Goal: Check status: Check status

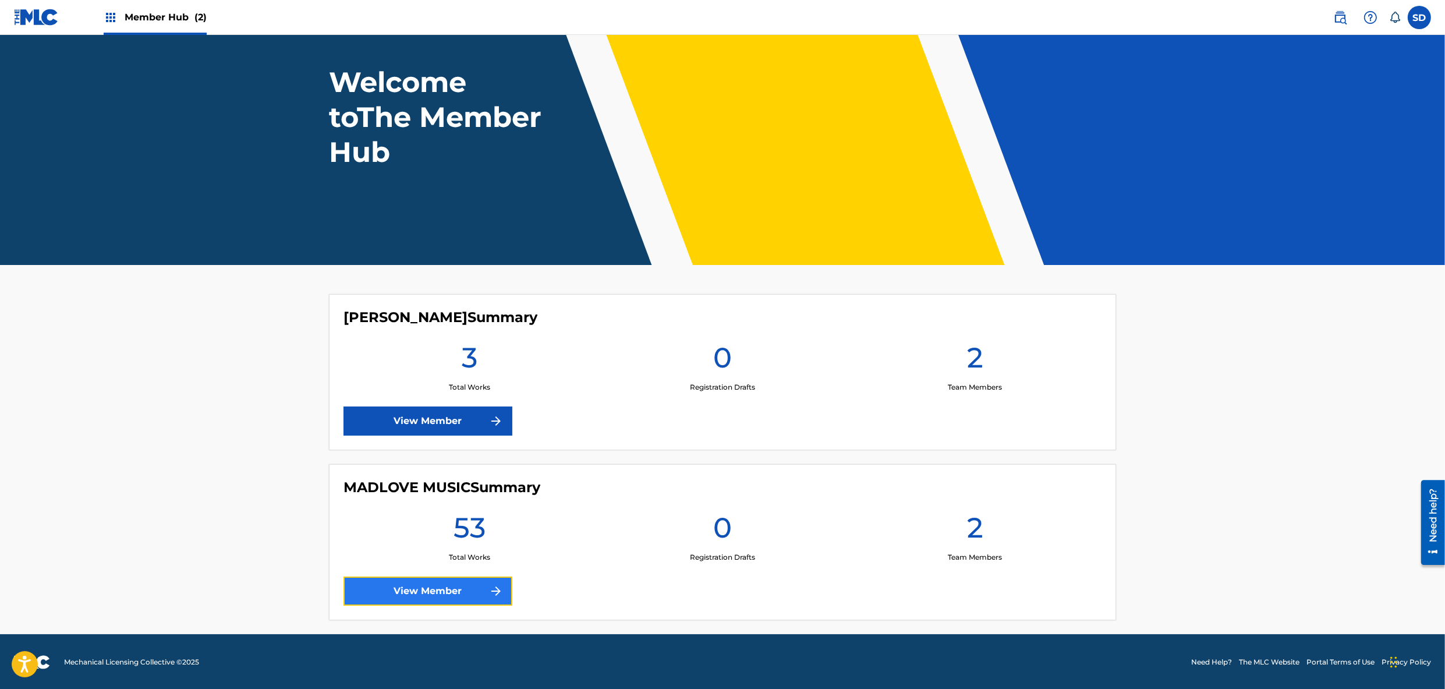
click at [462, 581] on link "View Member" at bounding box center [428, 590] width 169 height 29
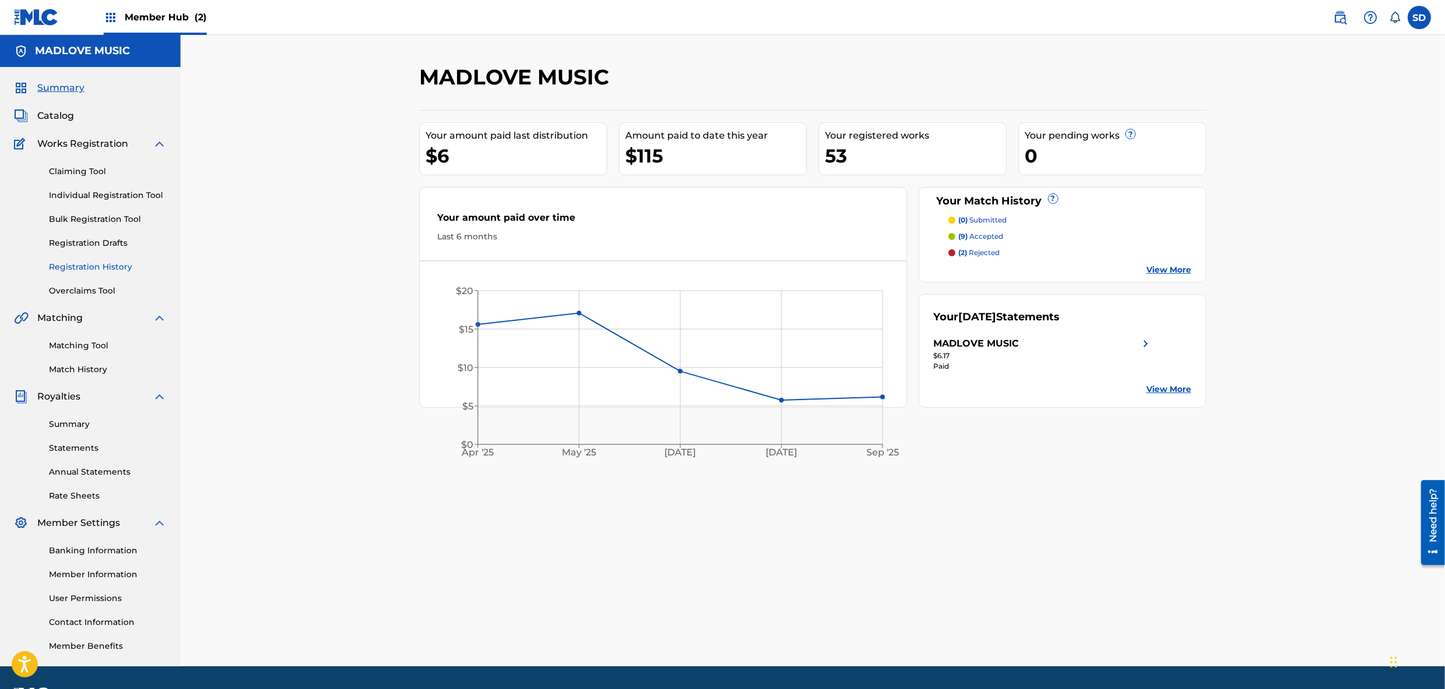
click at [82, 264] on link "Registration History" at bounding box center [108, 267] width 118 height 12
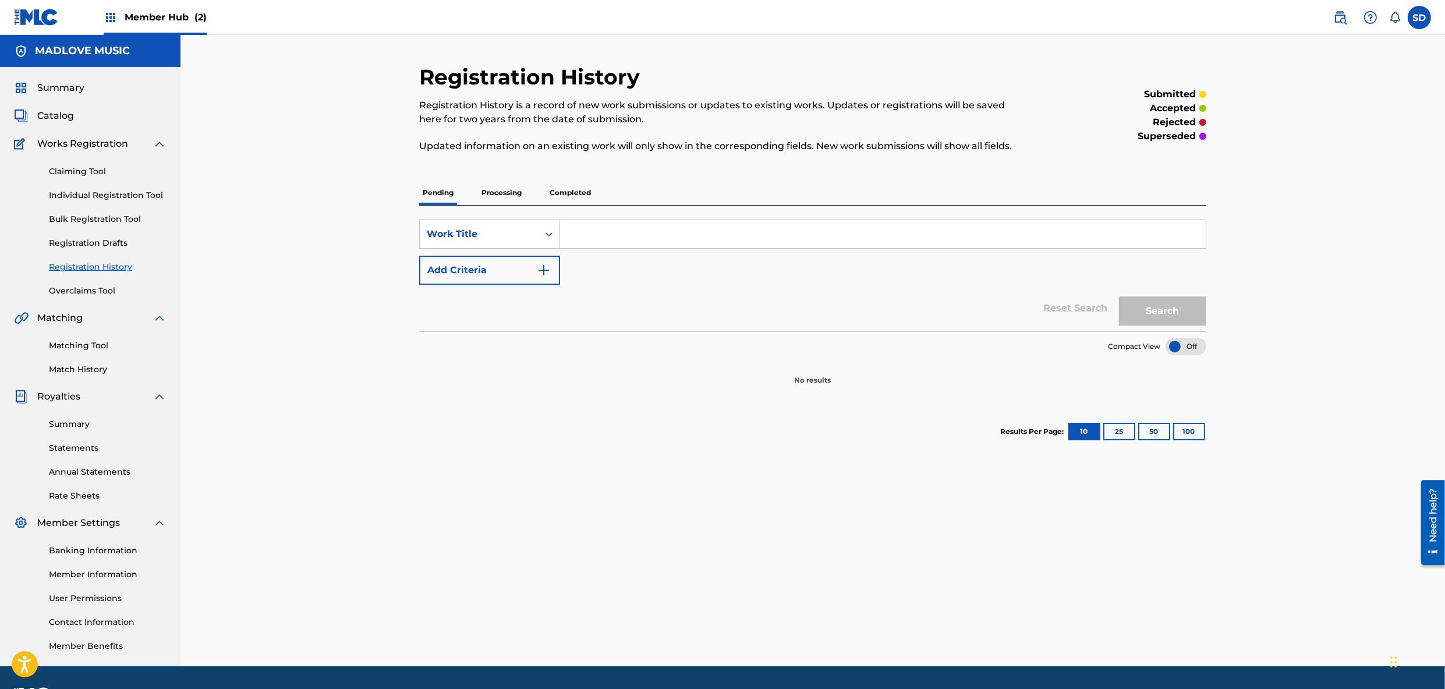
click at [509, 196] on p "Processing" at bounding box center [501, 193] width 47 height 24
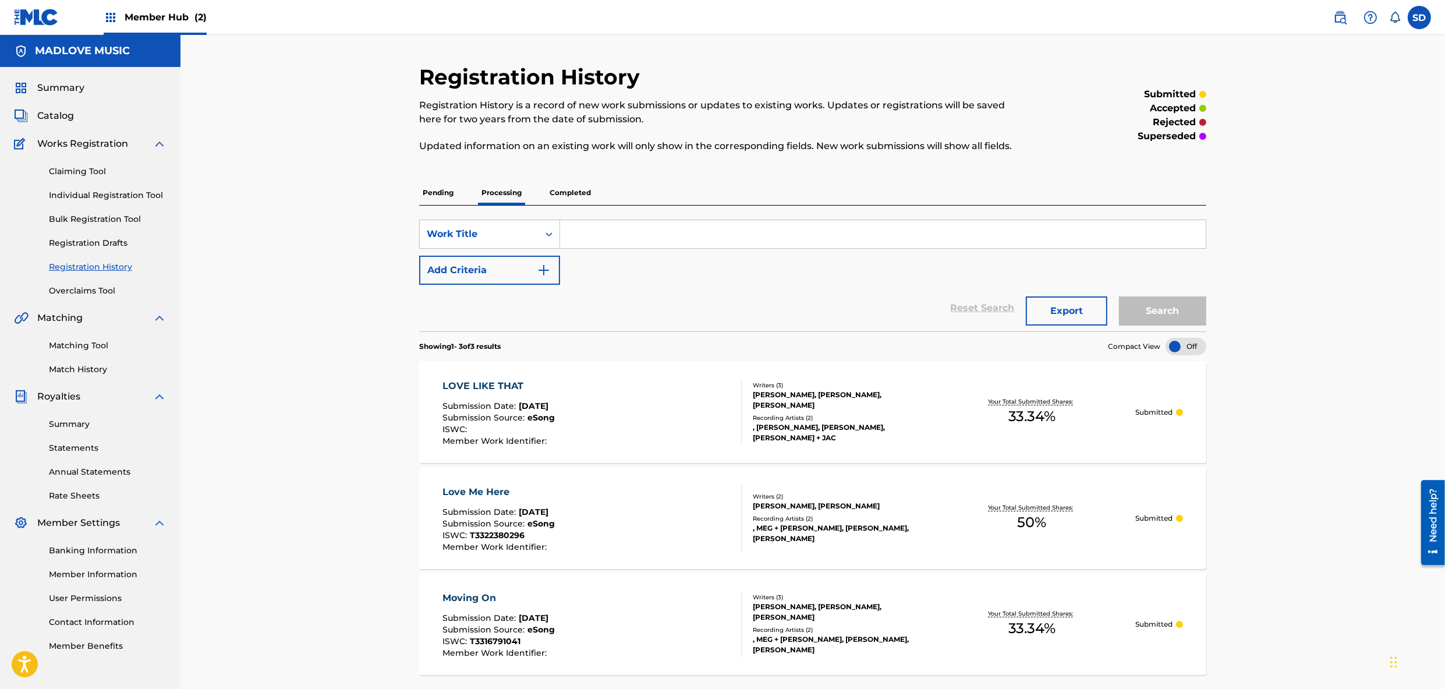
click at [596, 196] on div "Pending Processing Completed" at bounding box center [812, 193] width 787 height 24
click at [572, 193] on p "Completed" at bounding box center [570, 193] width 48 height 24
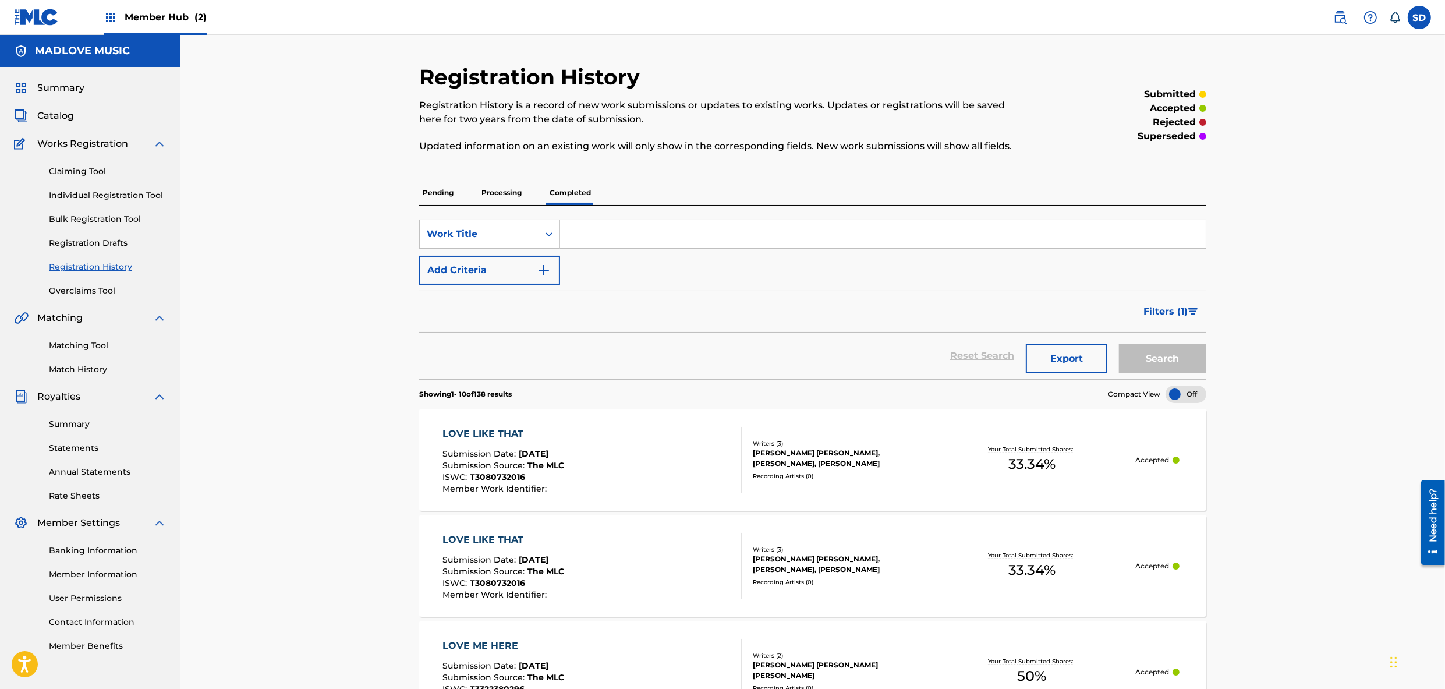
click at [431, 194] on p "Pending" at bounding box center [438, 193] width 38 height 24
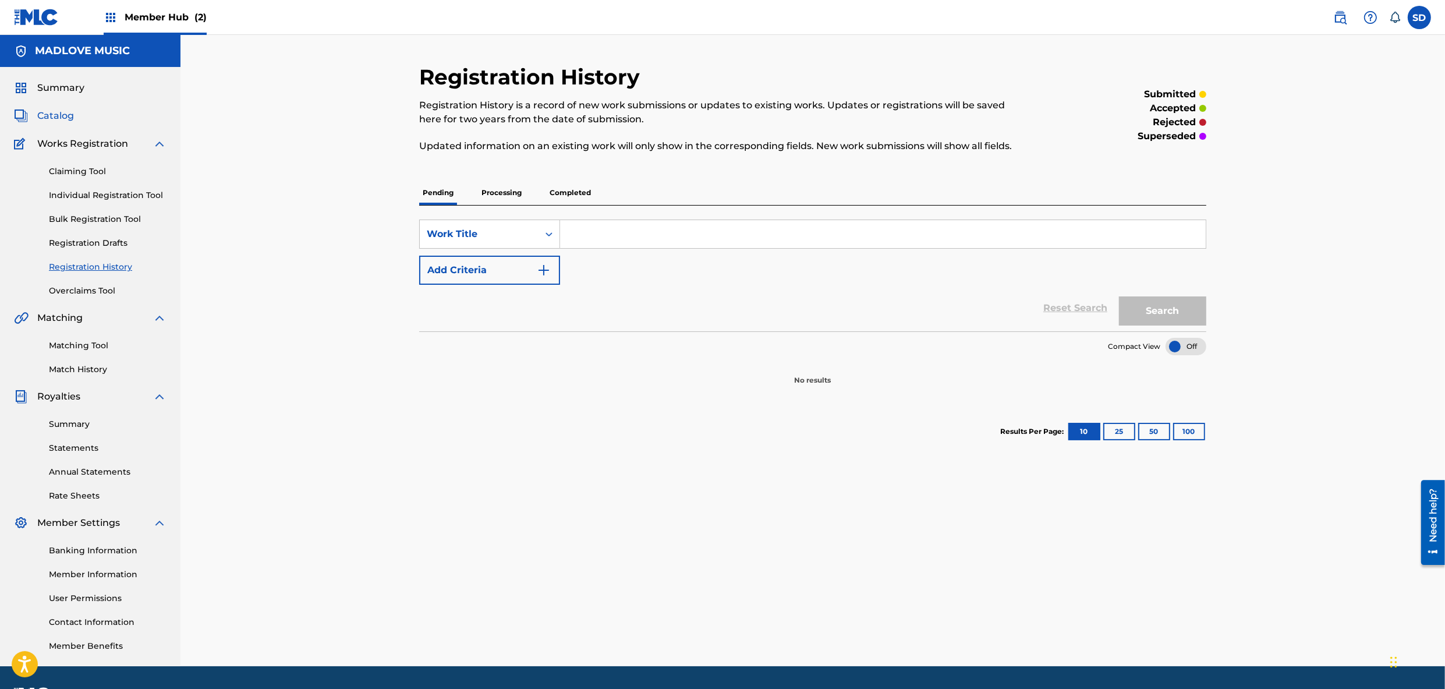
click at [44, 115] on span "Catalog" at bounding box center [55, 116] width 37 height 14
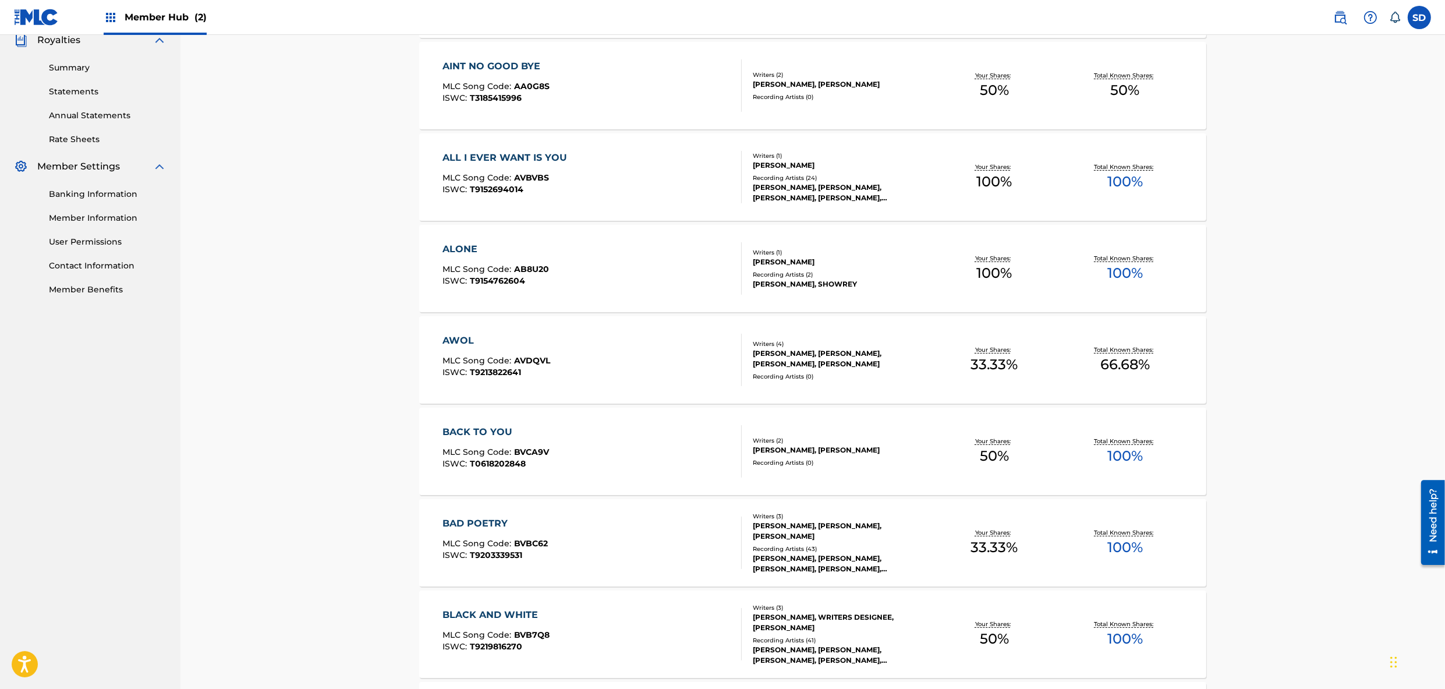
scroll to position [643, 0]
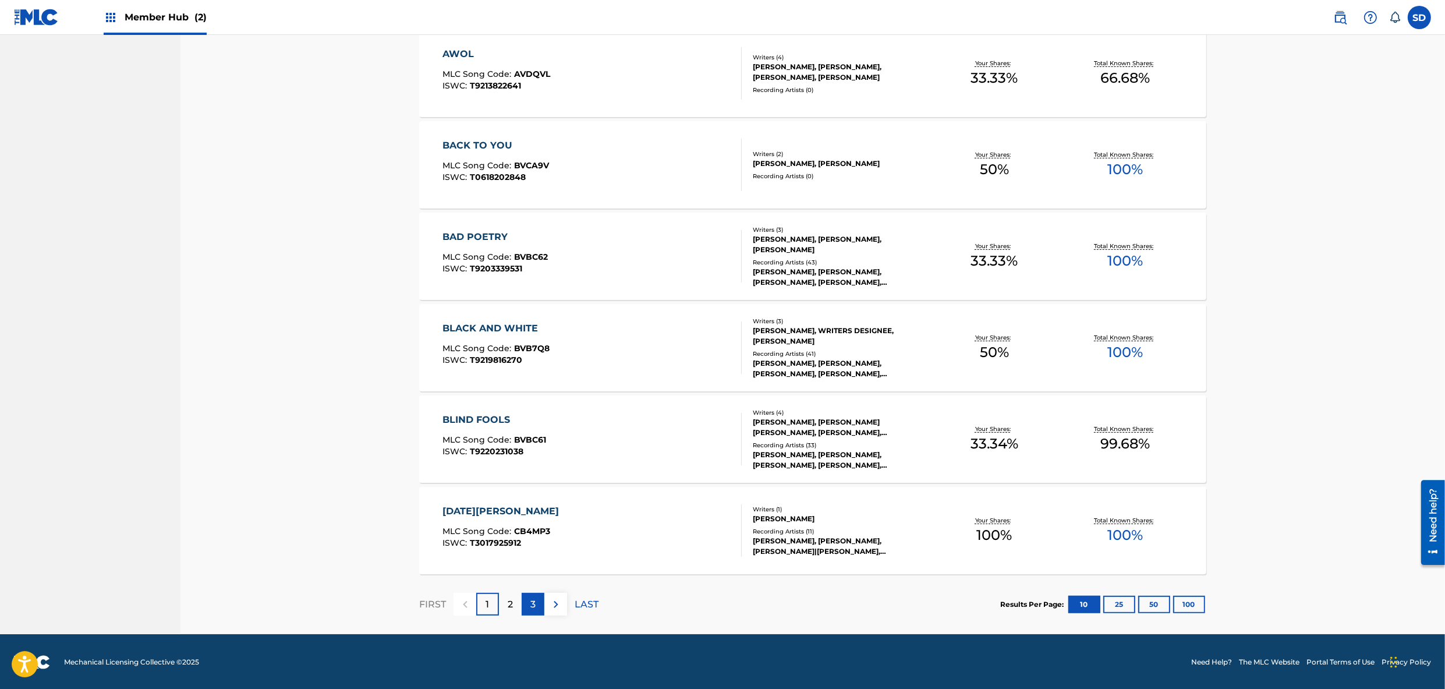
click at [533, 606] on p "3" at bounding box center [532, 604] width 5 height 14
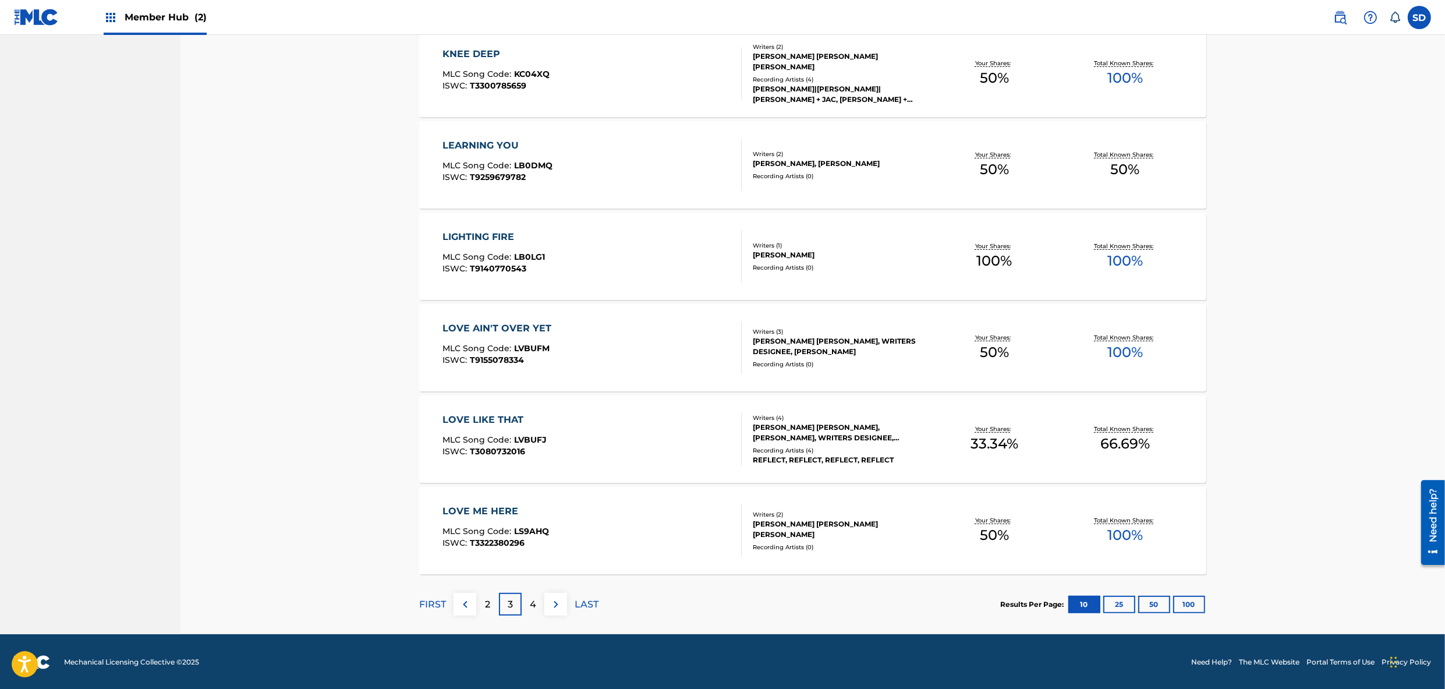
click at [482, 417] on div "LOVE LIKE THAT" at bounding box center [495, 420] width 104 height 14
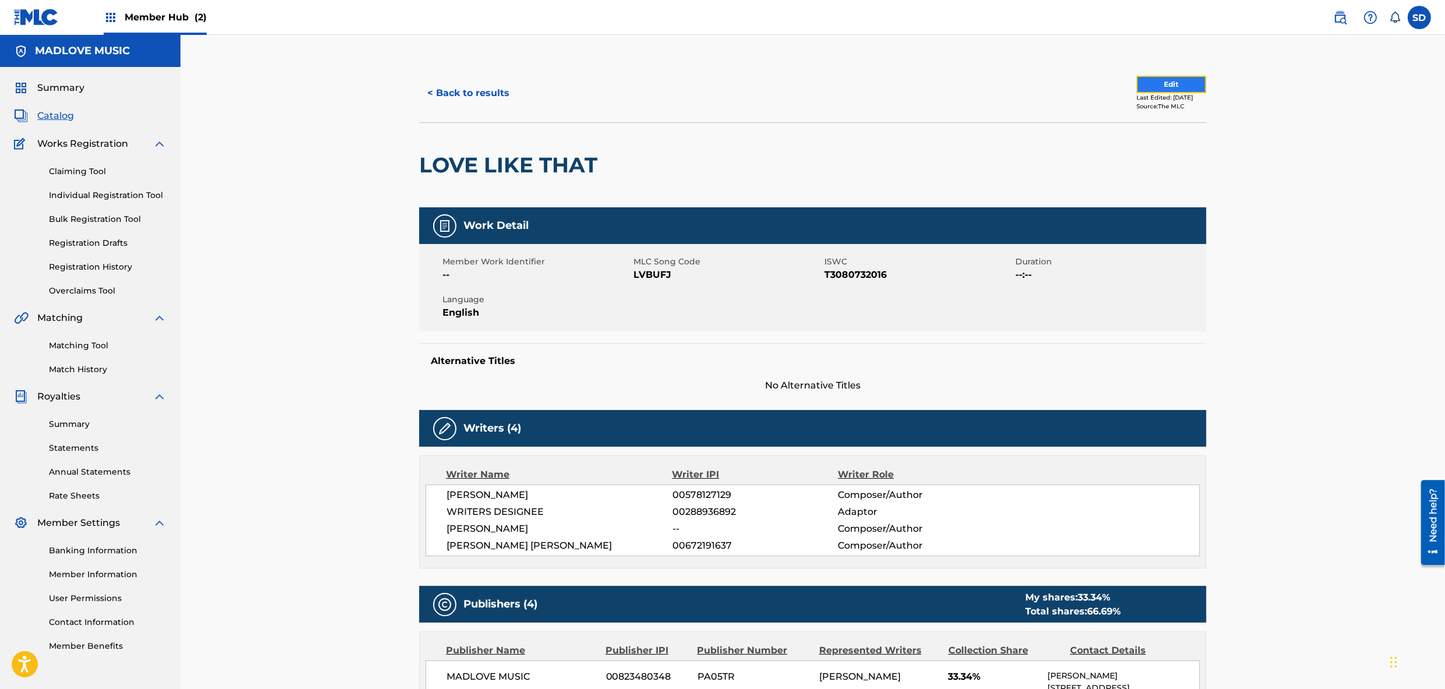
click at [1160, 89] on button "Edit" at bounding box center [1172, 84] width 70 height 17
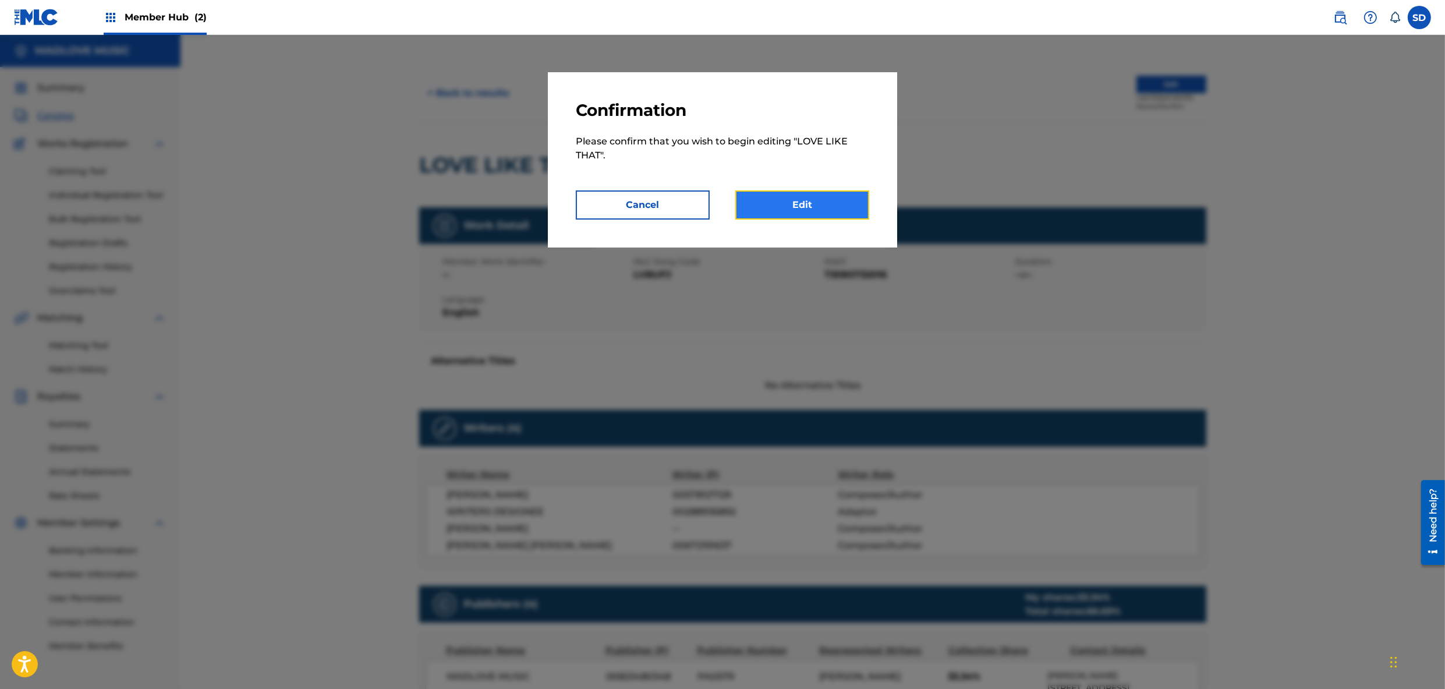
click at [802, 203] on link "Edit" at bounding box center [802, 204] width 134 height 29
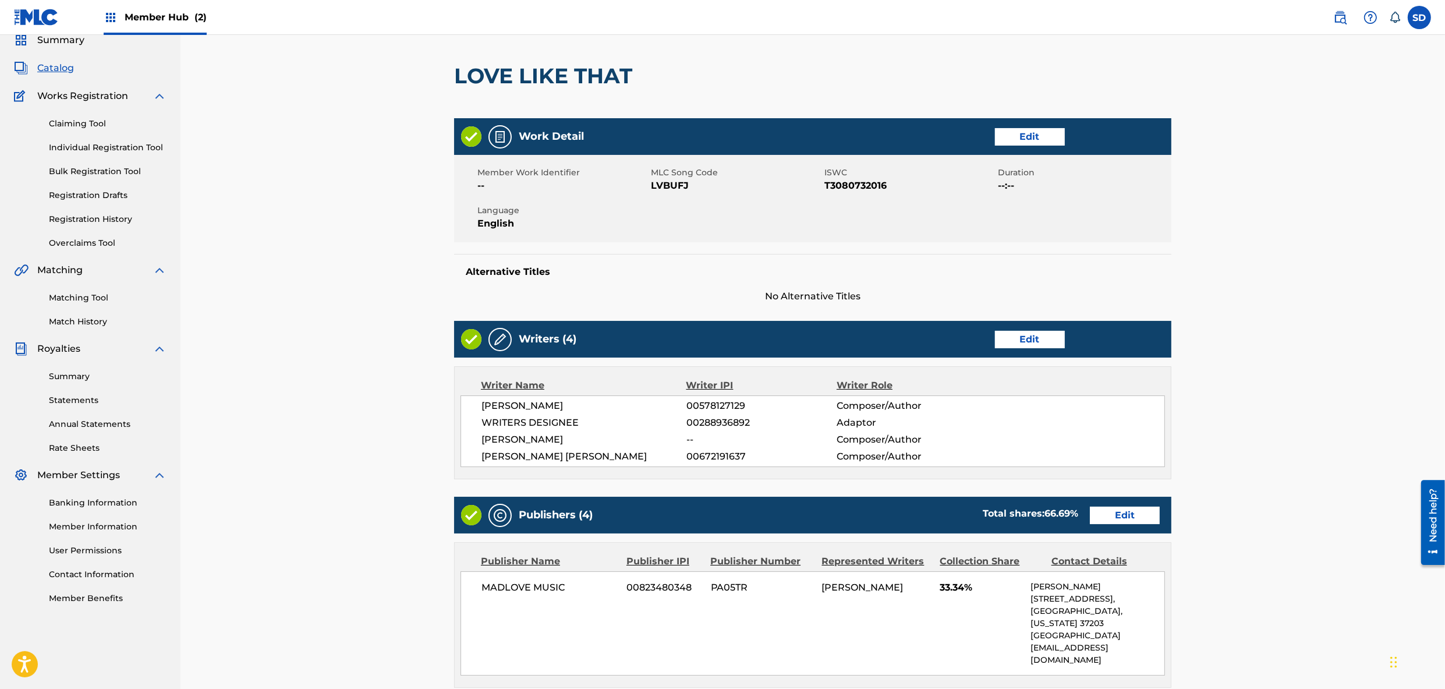
scroll to position [49, 0]
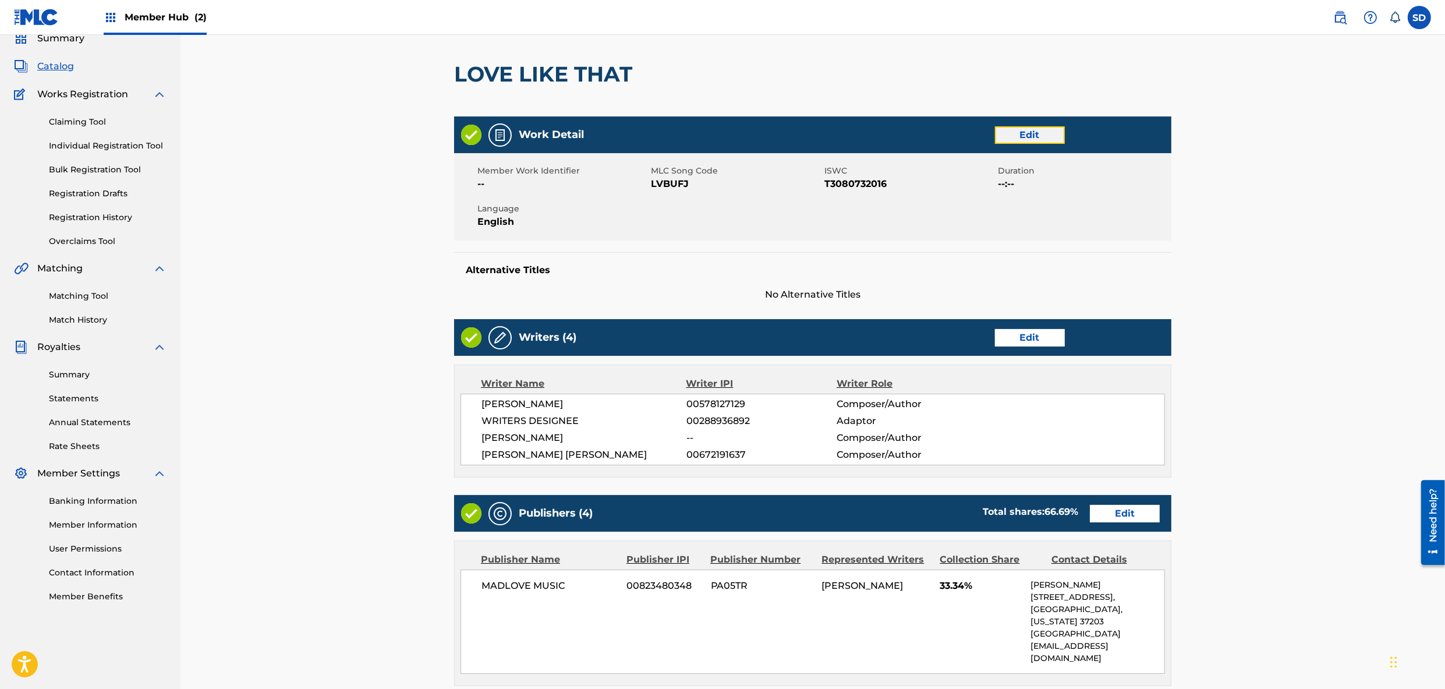
click at [1041, 131] on link "Edit" at bounding box center [1030, 134] width 70 height 17
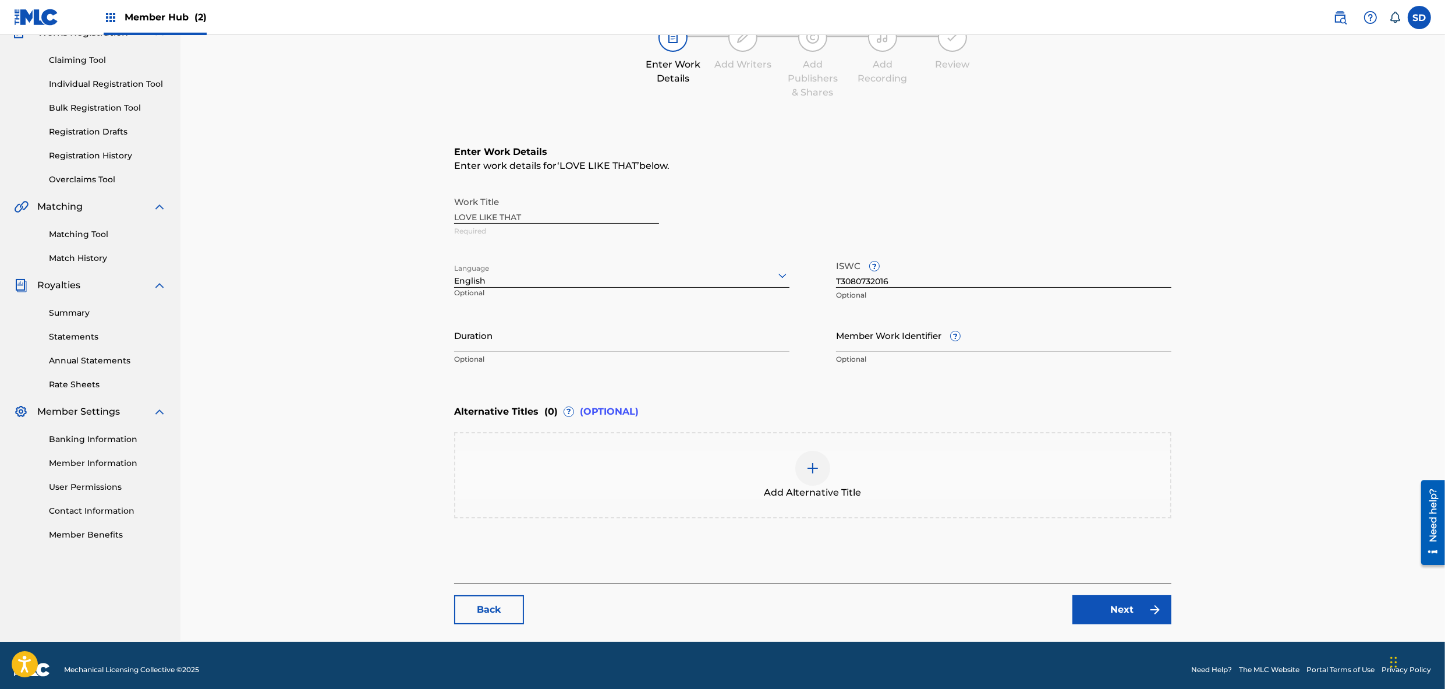
scroll to position [120, 0]
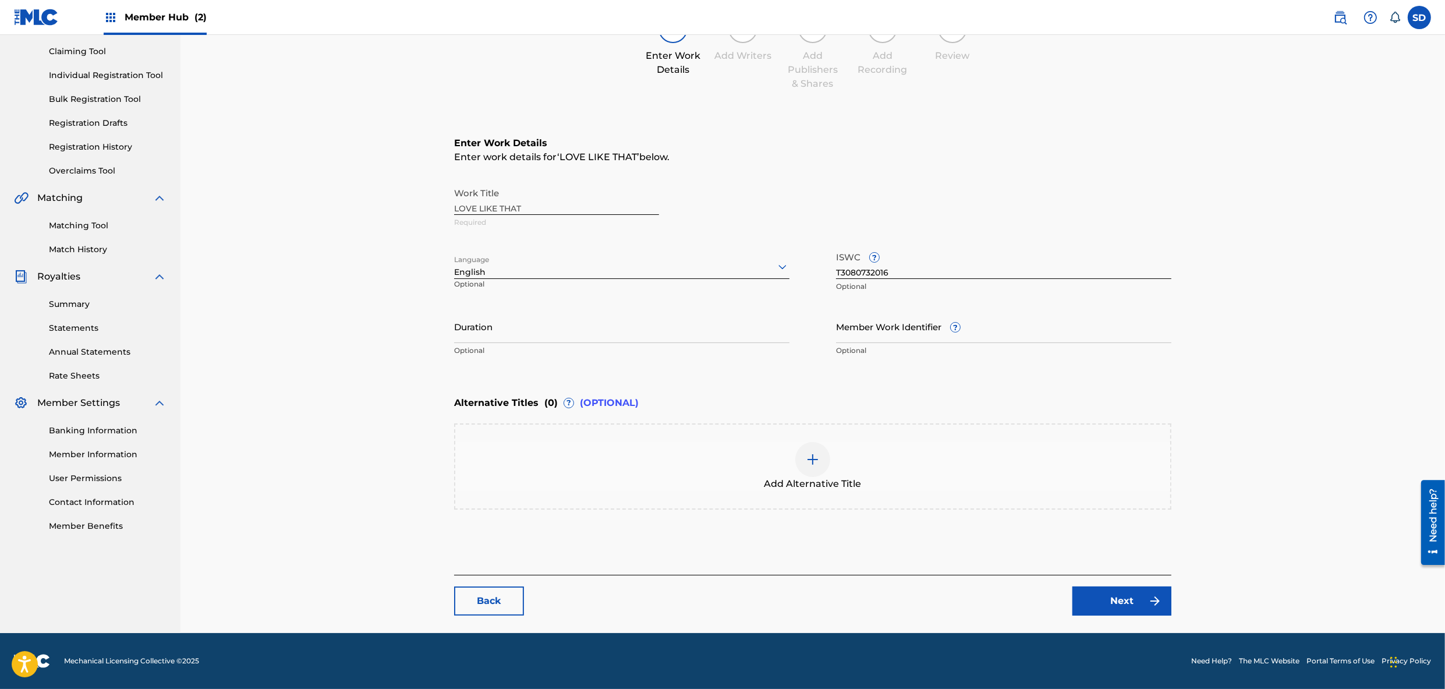
click at [813, 458] on img at bounding box center [813, 459] width 14 height 14
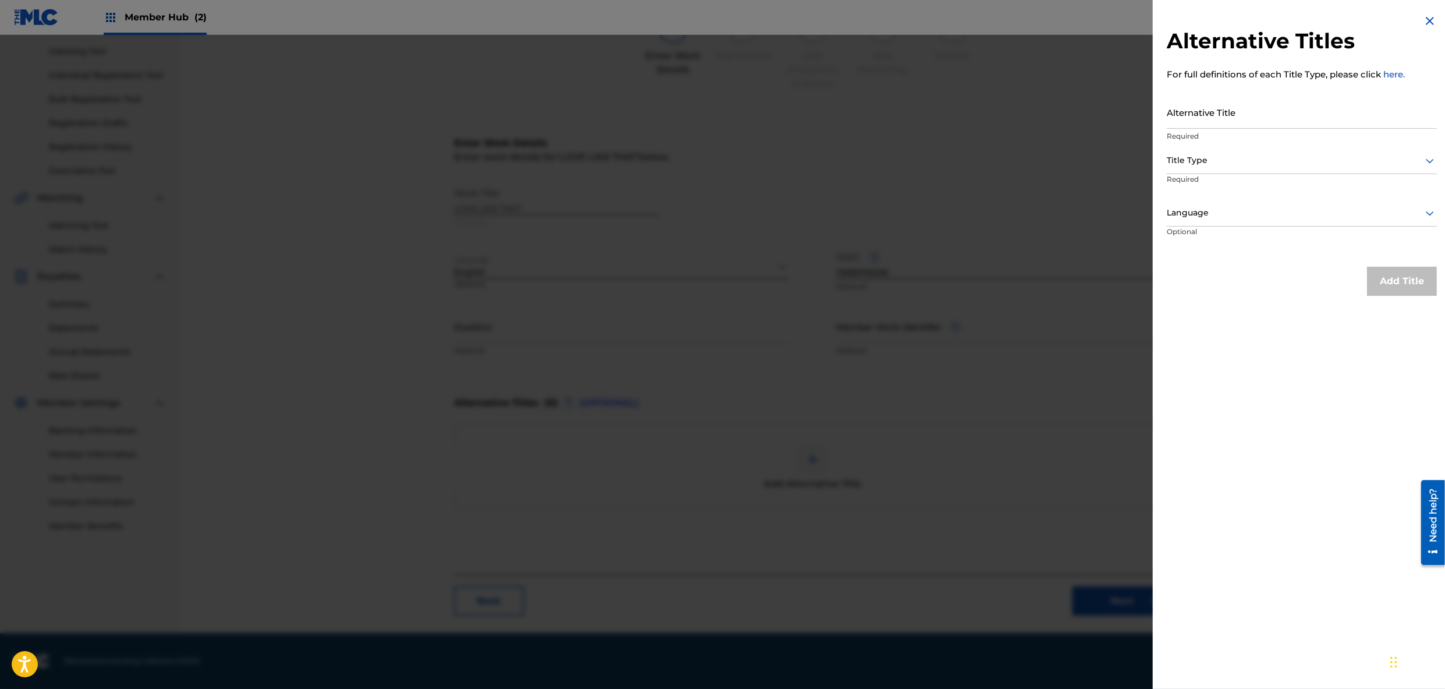
scroll to position [118, 0]
click at [1230, 154] on div at bounding box center [1302, 160] width 270 height 15
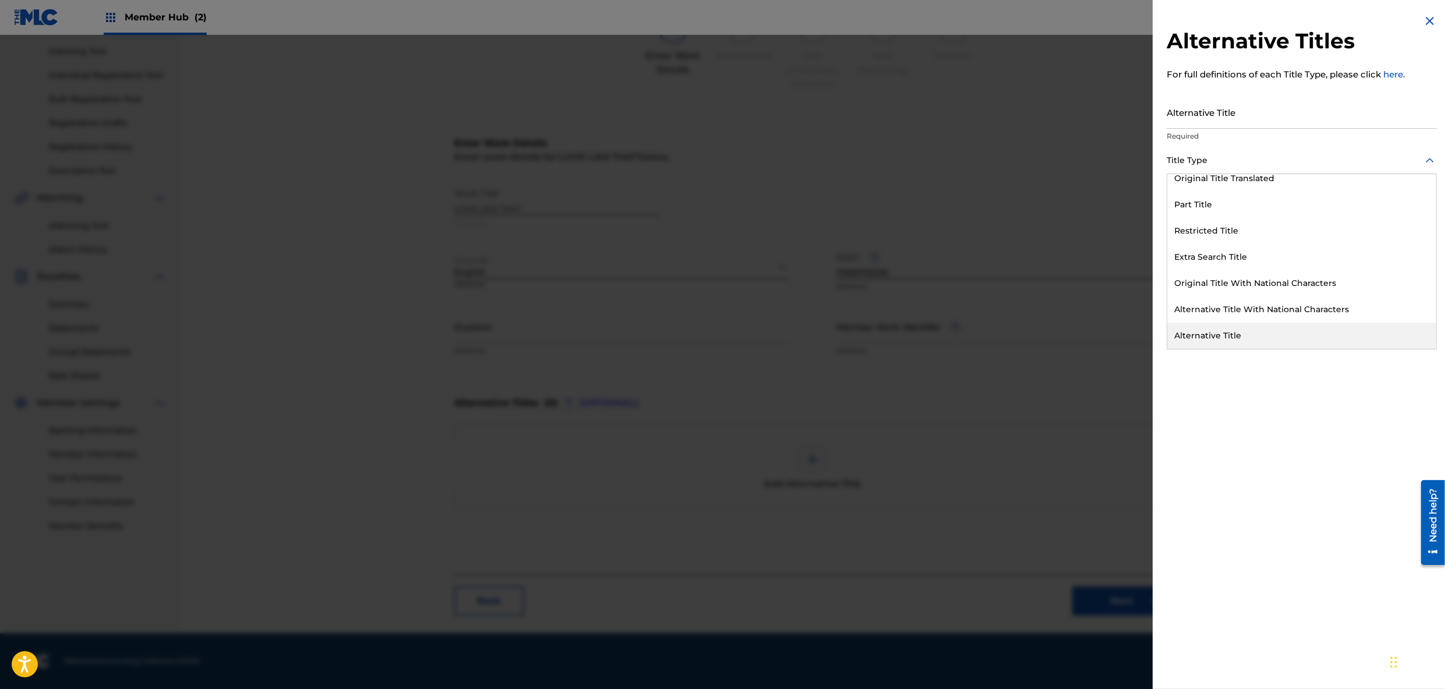
click at [1216, 336] on div "Alternative Title" at bounding box center [1301, 336] width 269 height 26
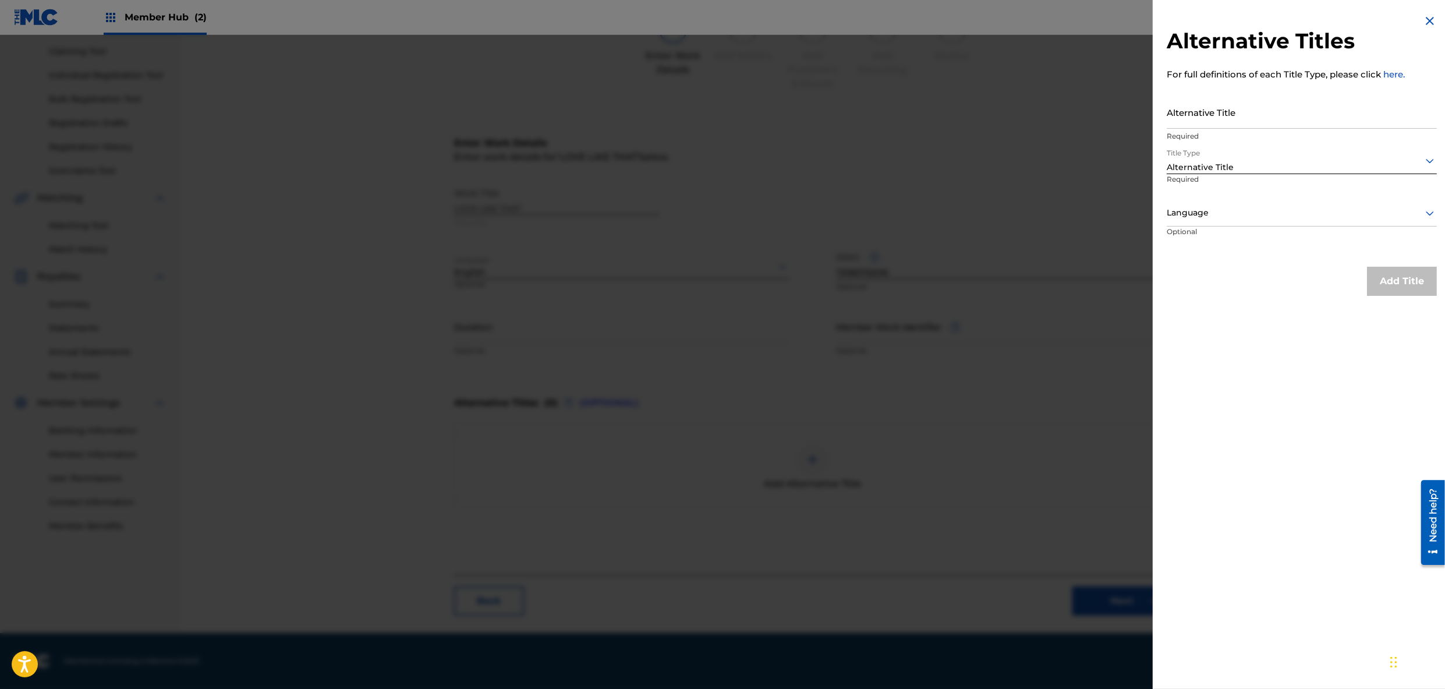
click at [1214, 212] on div at bounding box center [1302, 213] width 270 height 15
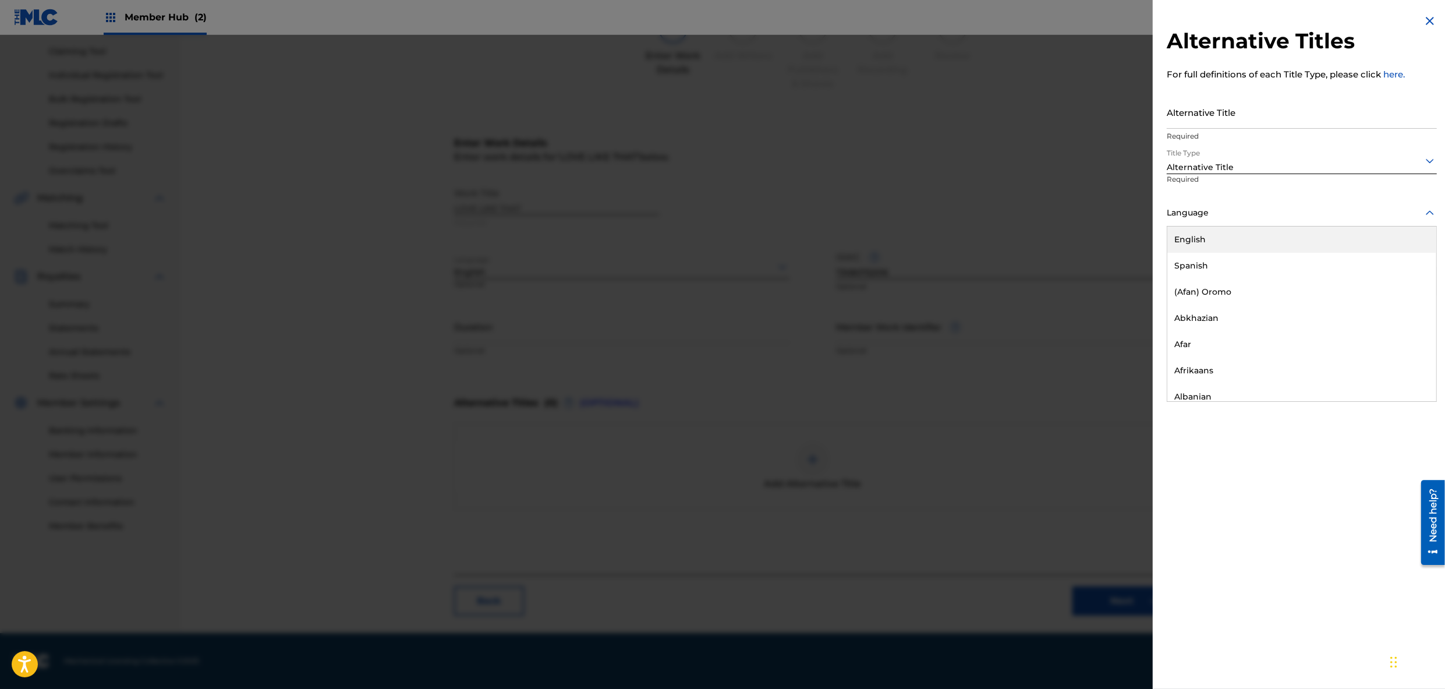
click at [1211, 235] on div "English" at bounding box center [1301, 240] width 269 height 26
click at [1245, 108] on input "Alternative Title" at bounding box center [1302, 111] width 270 height 33
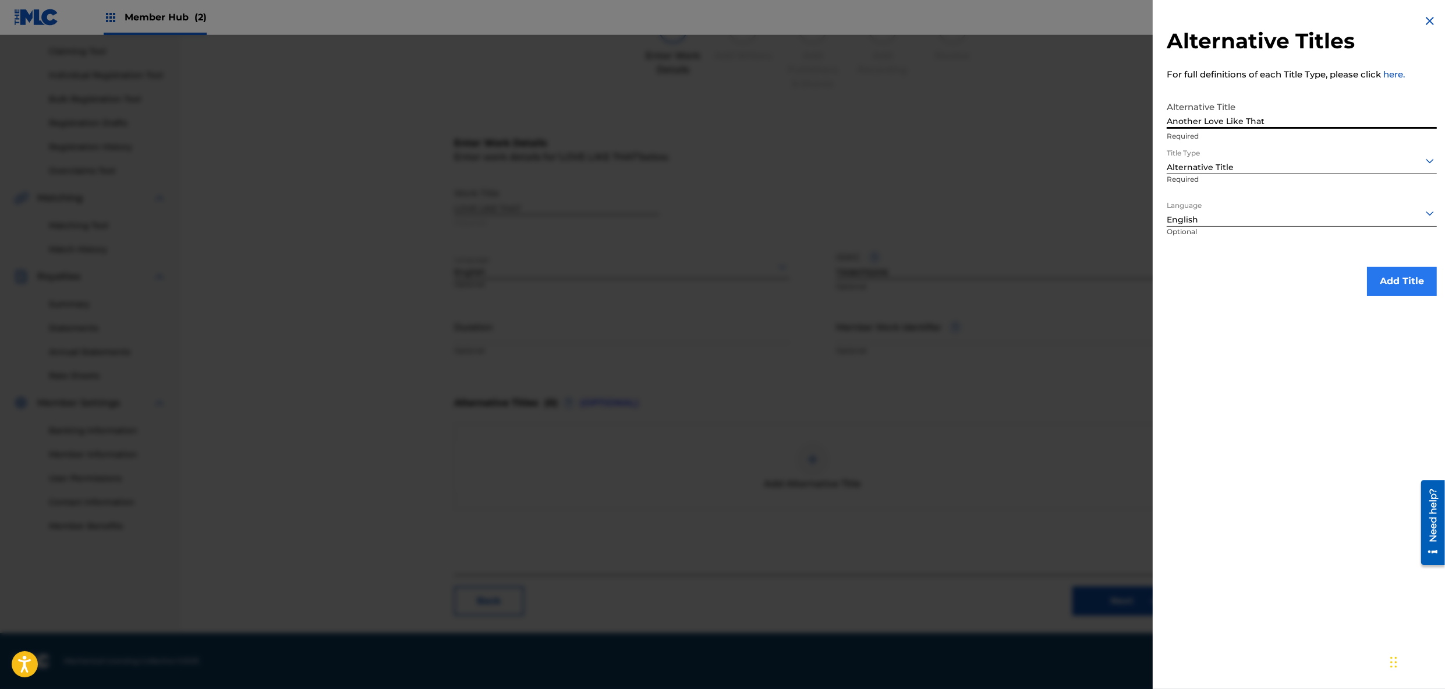
type input "Another Love Like That"
click at [1395, 278] on button "Add Title" at bounding box center [1402, 281] width 70 height 29
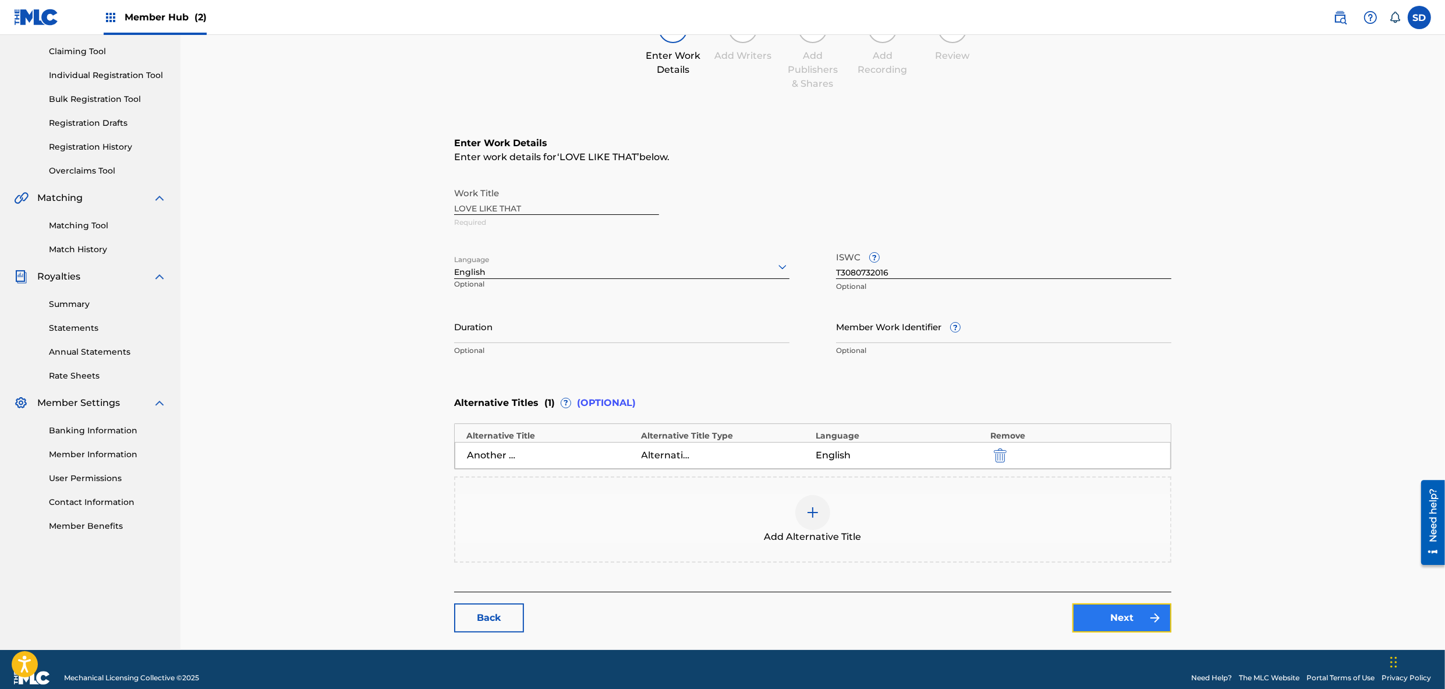
click at [1130, 625] on link "Next" at bounding box center [1122, 617] width 99 height 29
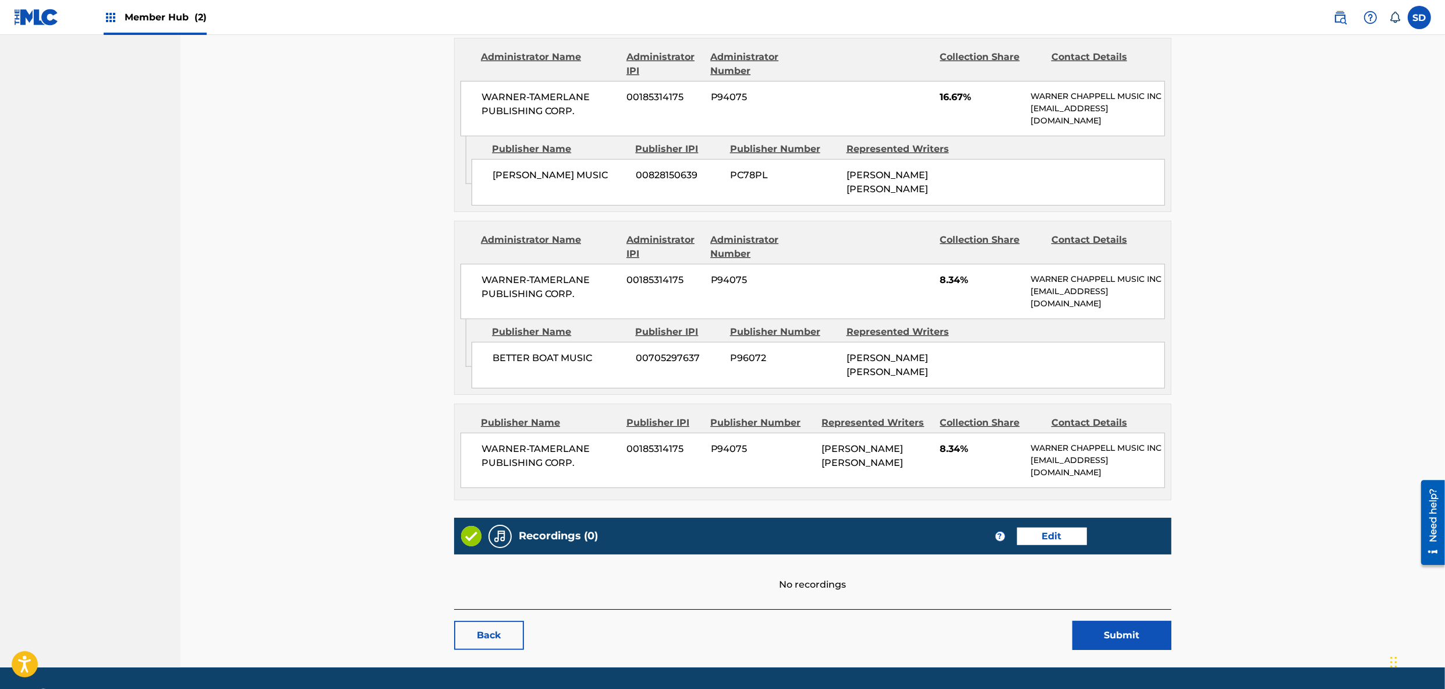
scroll to position [773, 0]
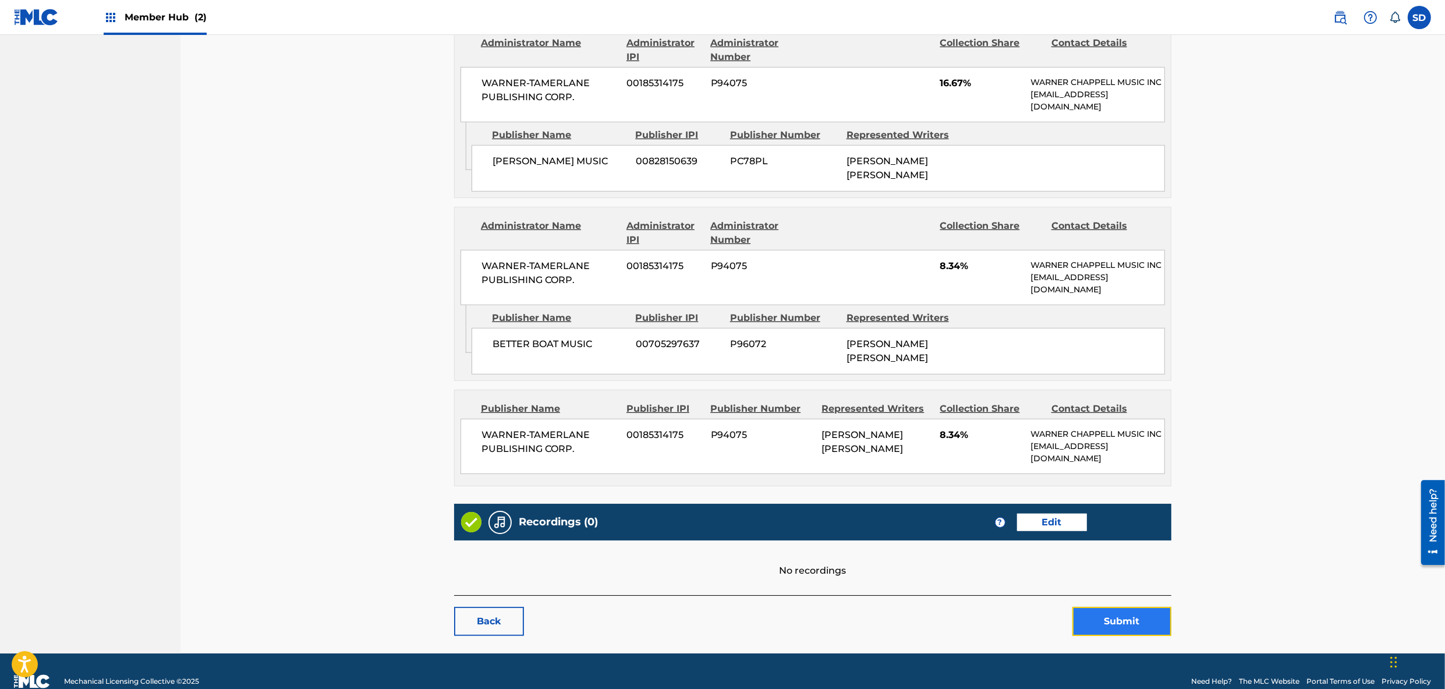
click at [1142, 607] on button "Submit" at bounding box center [1122, 621] width 99 height 29
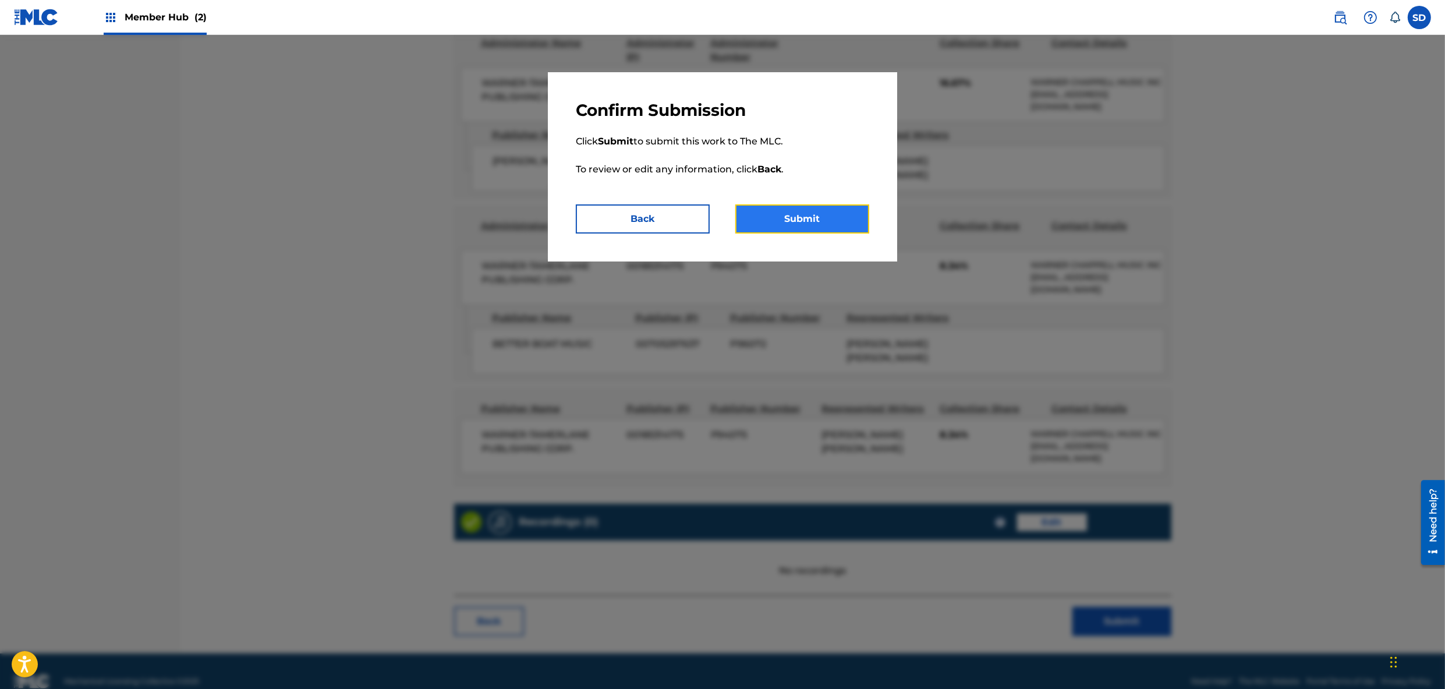
click at [790, 222] on button "Submit" at bounding box center [802, 218] width 134 height 29
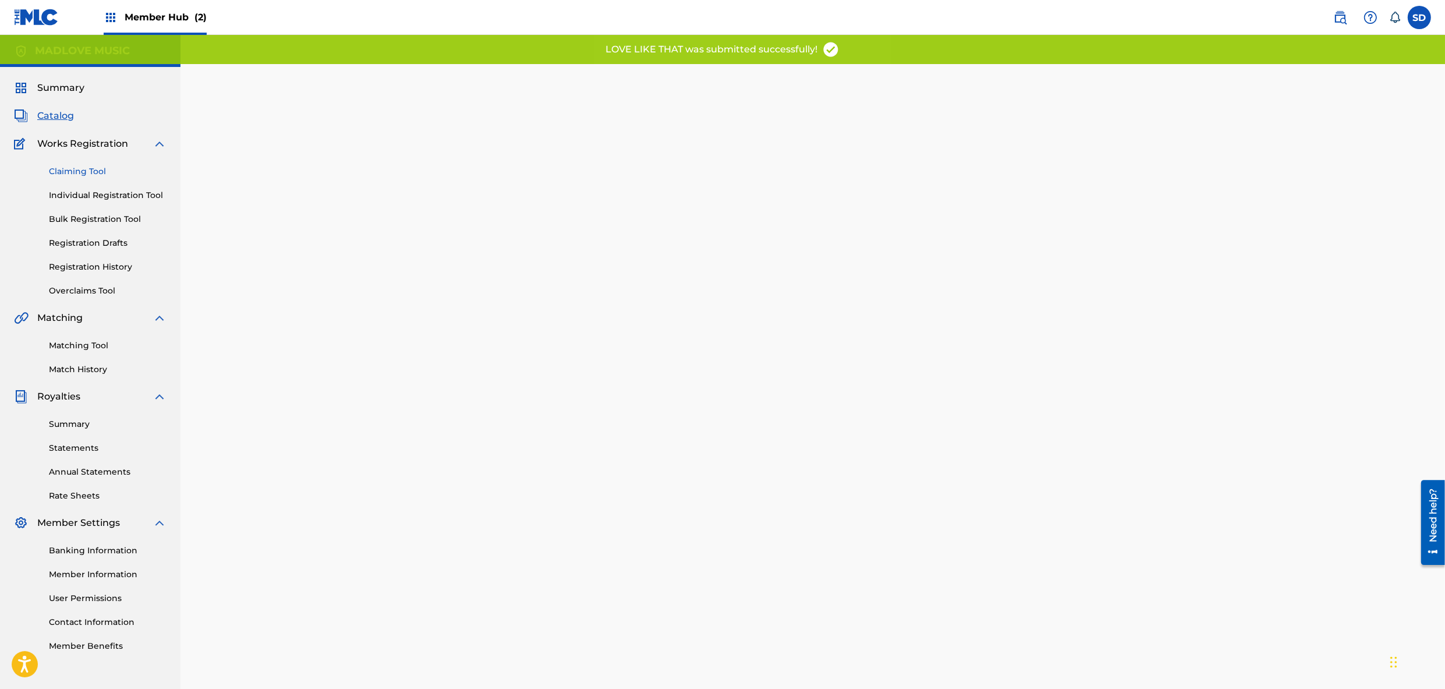
click at [89, 169] on link "Claiming Tool" at bounding box center [108, 171] width 118 height 12
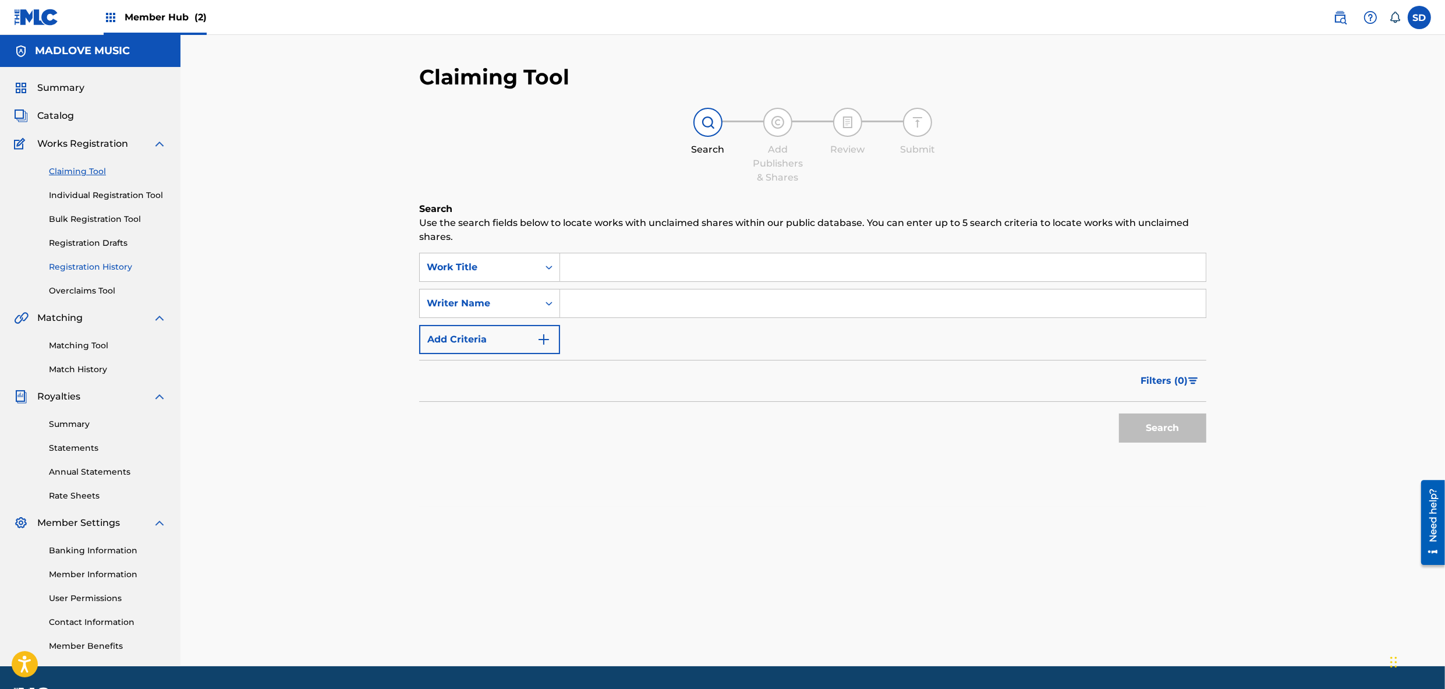
click at [80, 265] on link "Registration History" at bounding box center [108, 267] width 118 height 12
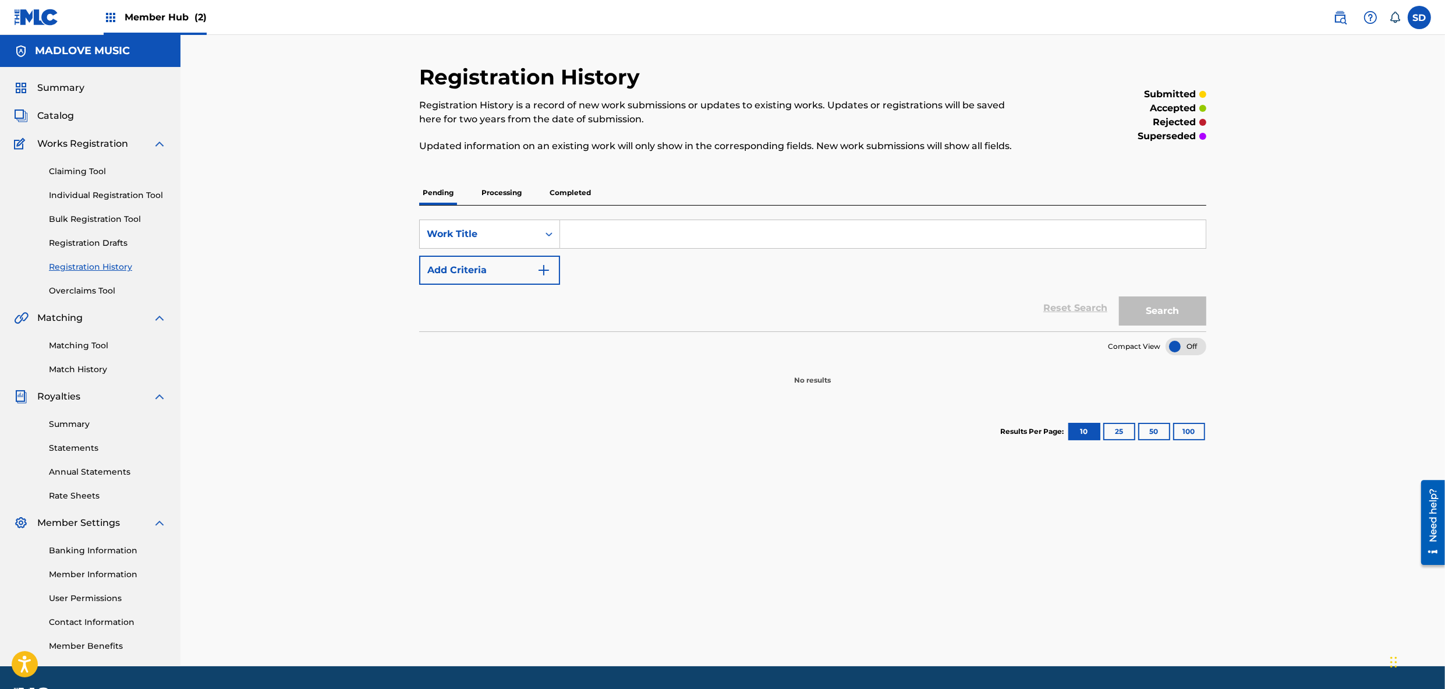
click at [511, 191] on p "Processing" at bounding box center [501, 193] width 47 height 24
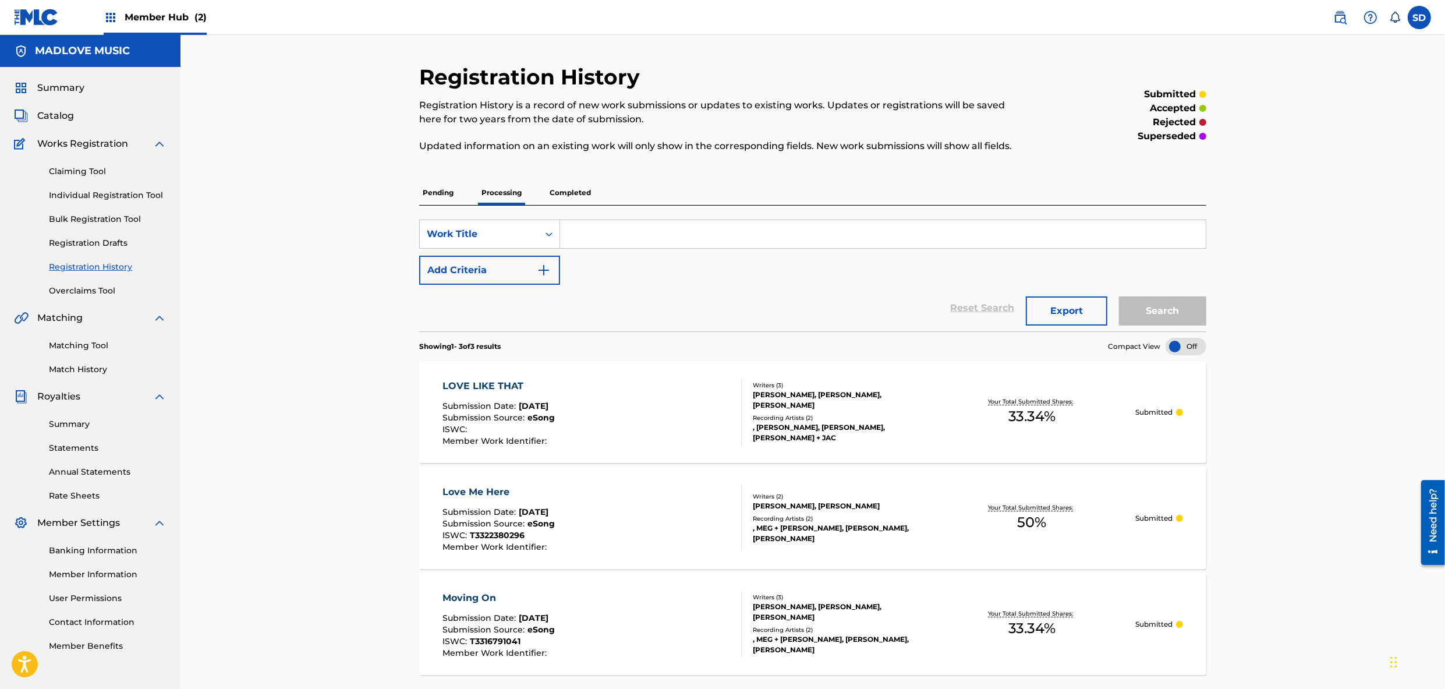
click at [444, 193] on p "Pending" at bounding box center [438, 193] width 38 height 24
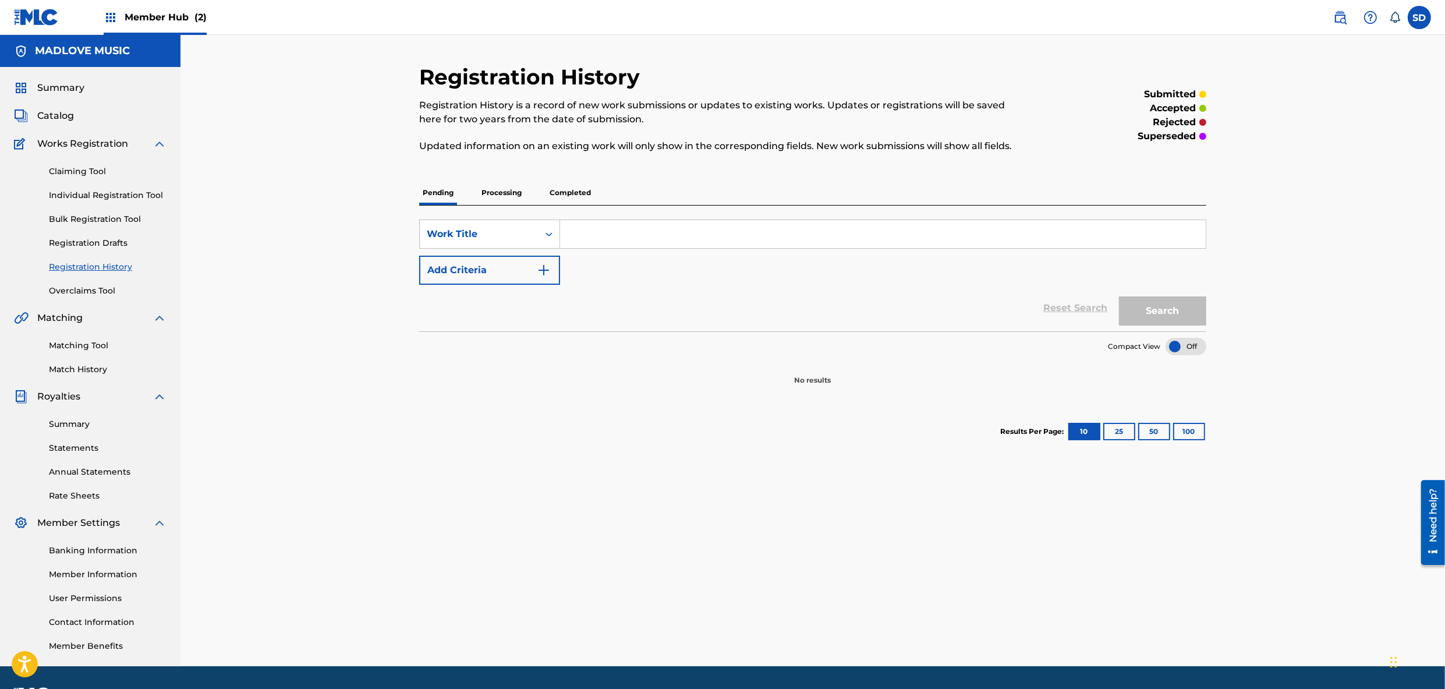
click at [571, 190] on p "Completed" at bounding box center [570, 193] width 48 height 24
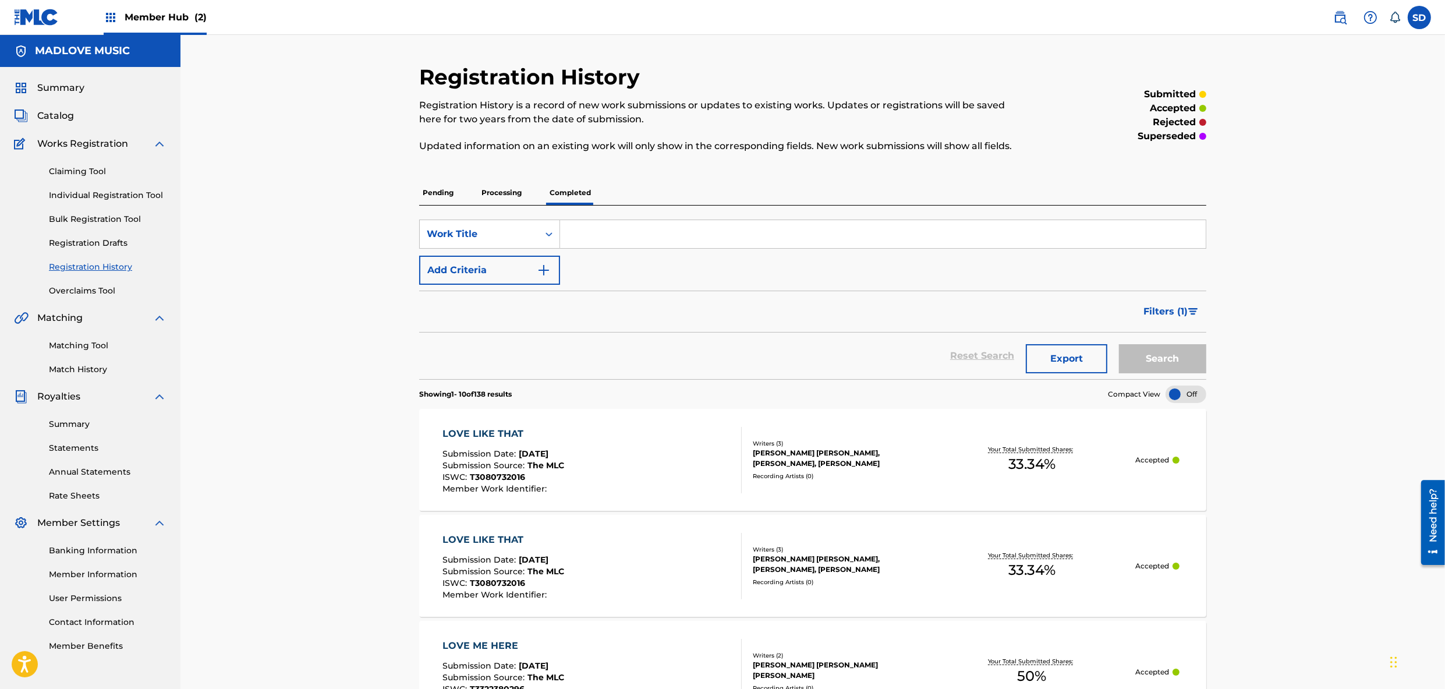
click at [434, 194] on p "Pending" at bounding box center [438, 193] width 38 height 24
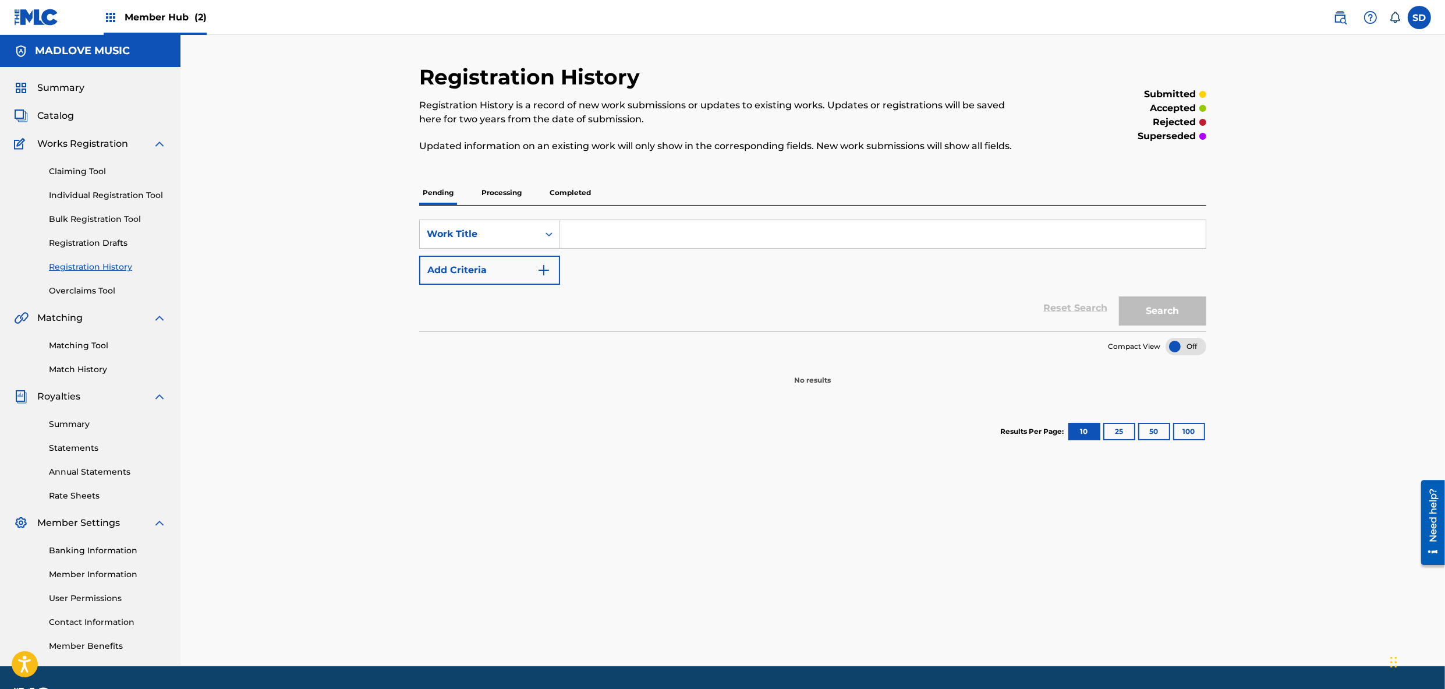
click at [643, 226] on input "Search Form" at bounding box center [883, 234] width 646 height 28
type input "love like that"
click at [1119, 296] on button "Search" at bounding box center [1162, 310] width 87 height 29
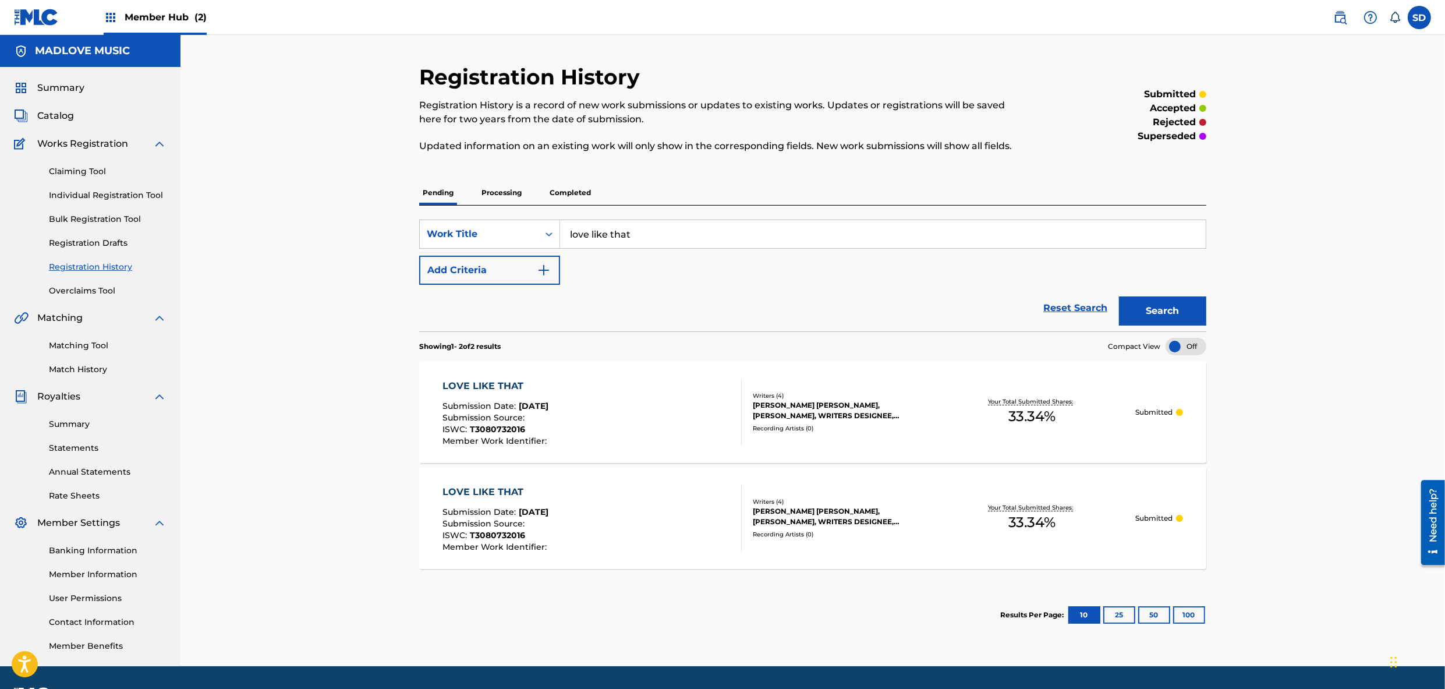
click at [514, 389] on div "LOVE LIKE THAT" at bounding box center [496, 386] width 107 height 14
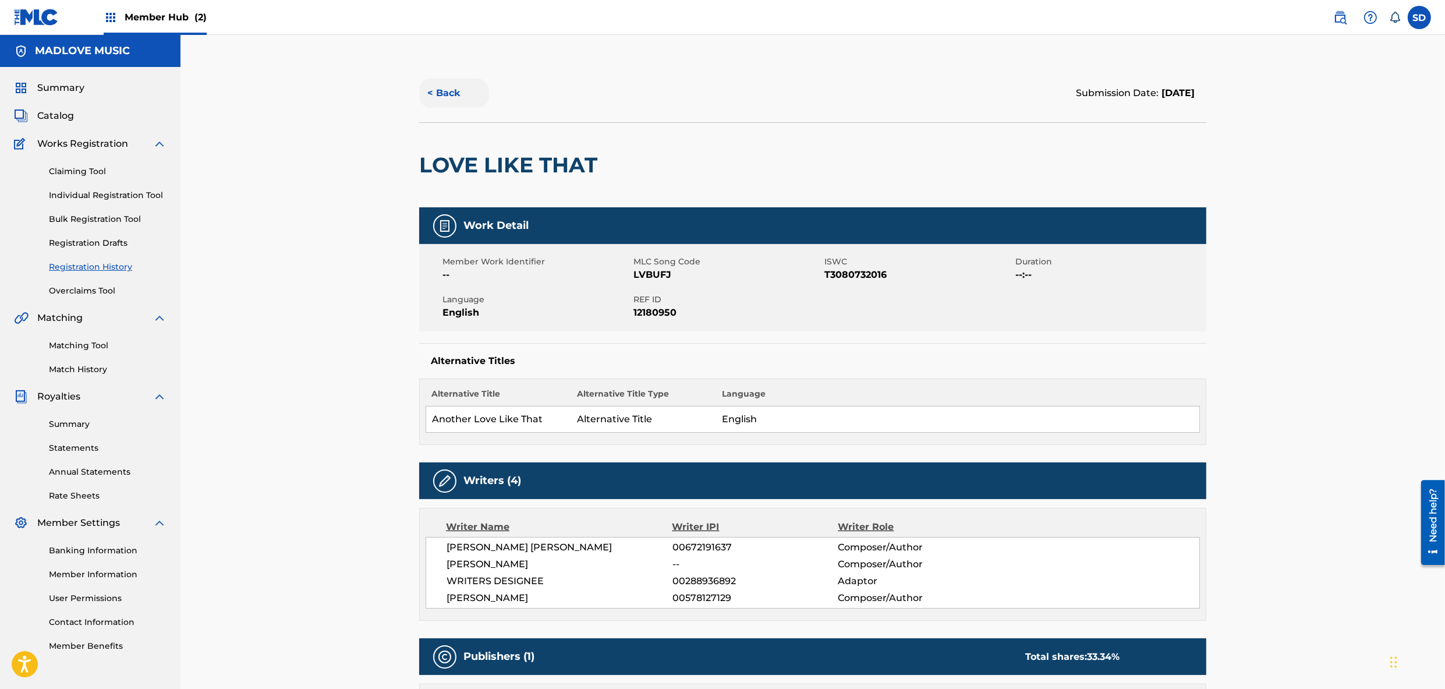
click at [455, 92] on button "< Back" at bounding box center [454, 93] width 70 height 29
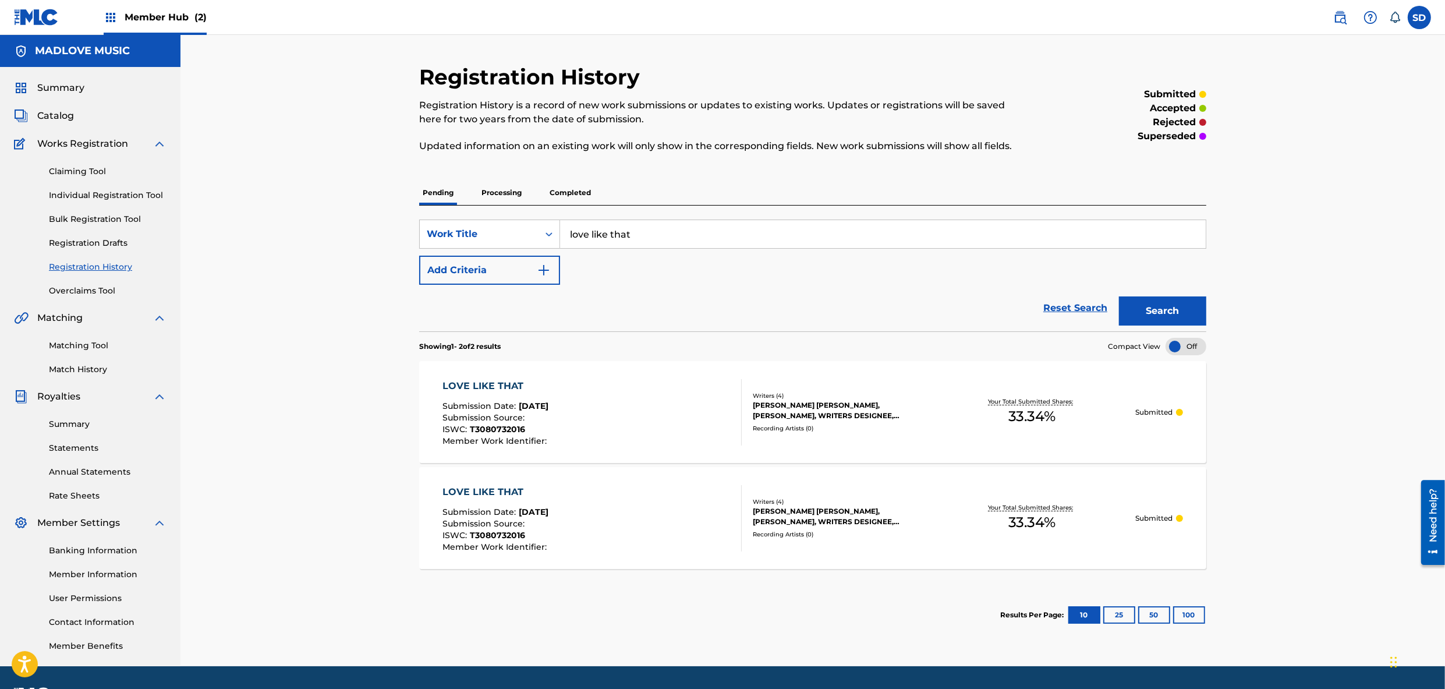
click at [1159, 513] on p "Submitted" at bounding box center [1153, 518] width 37 height 10
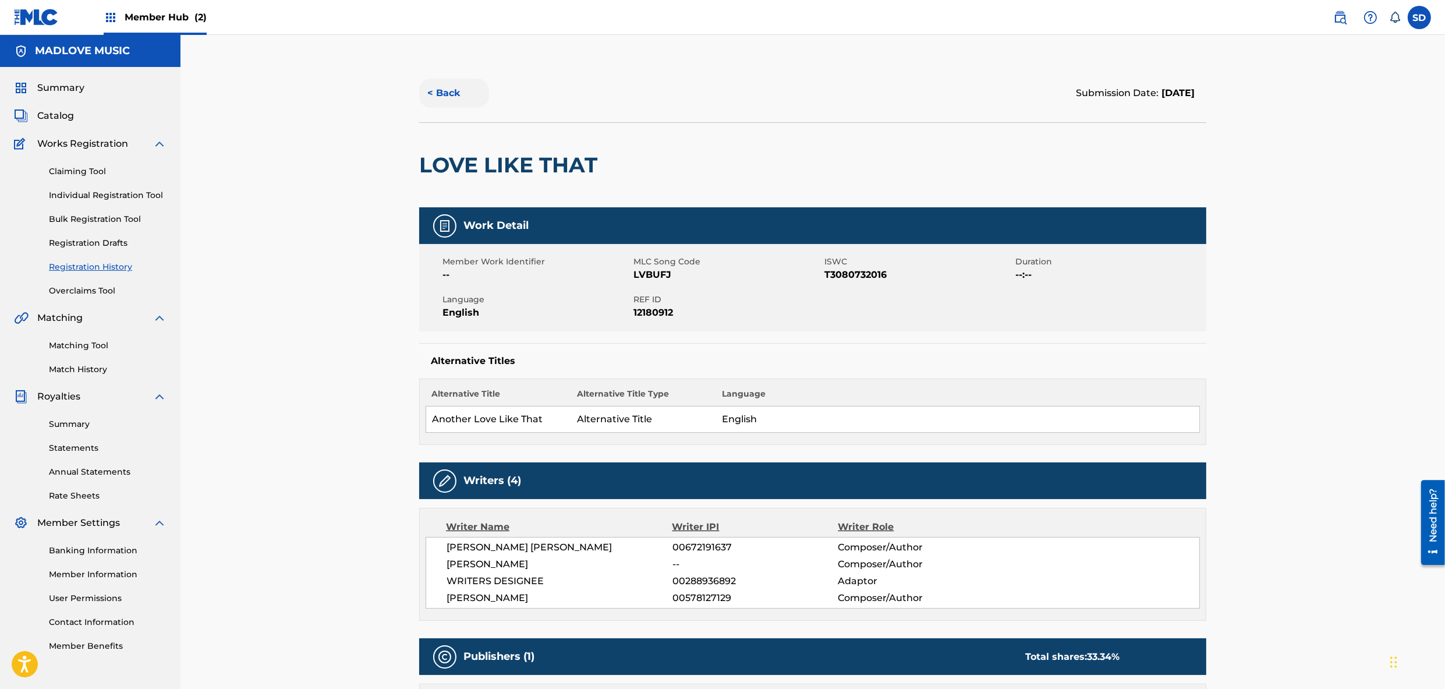
click at [441, 94] on button "< Back" at bounding box center [454, 93] width 70 height 29
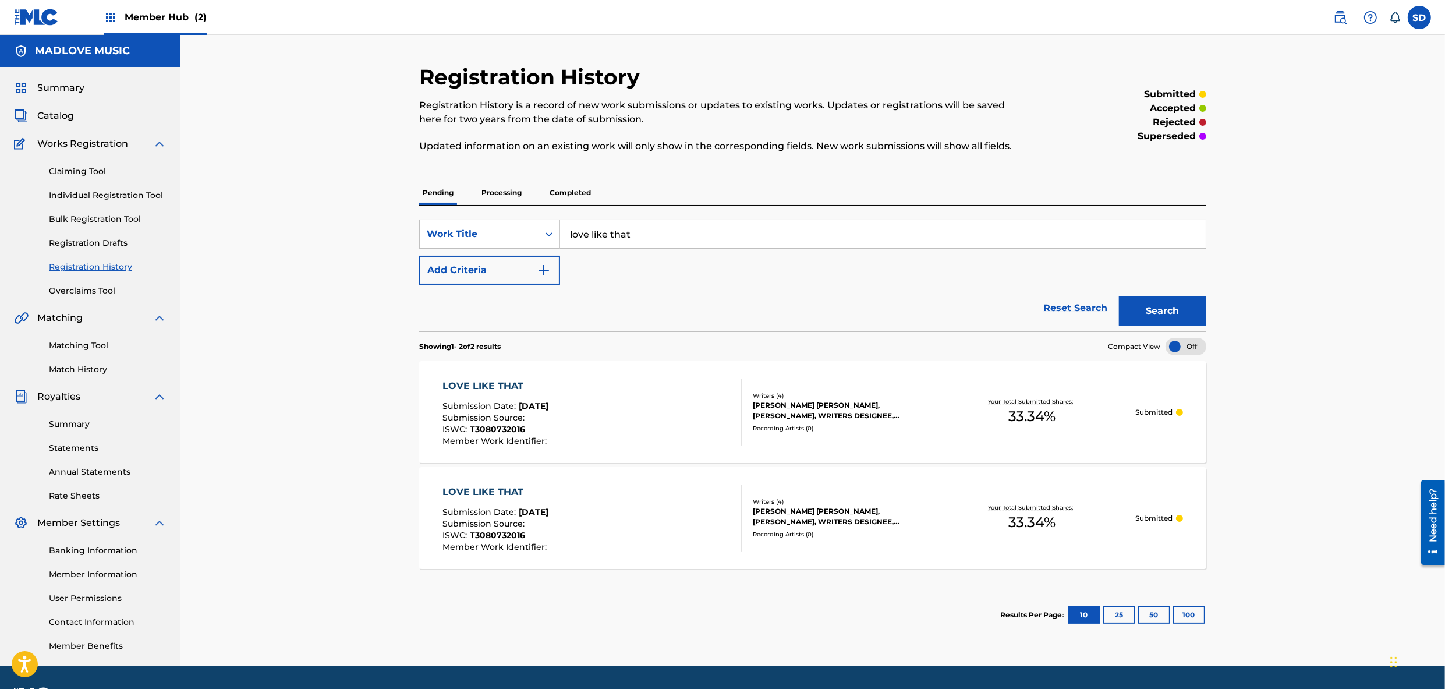
click at [549, 401] on span "[DATE]" at bounding box center [534, 406] width 30 height 10
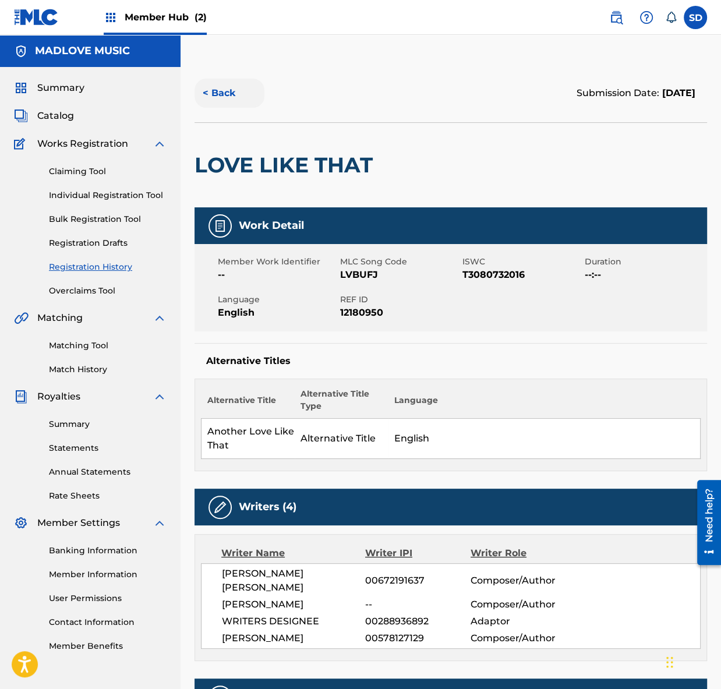
click at [224, 92] on button "< Back" at bounding box center [229, 93] width 70 height 29
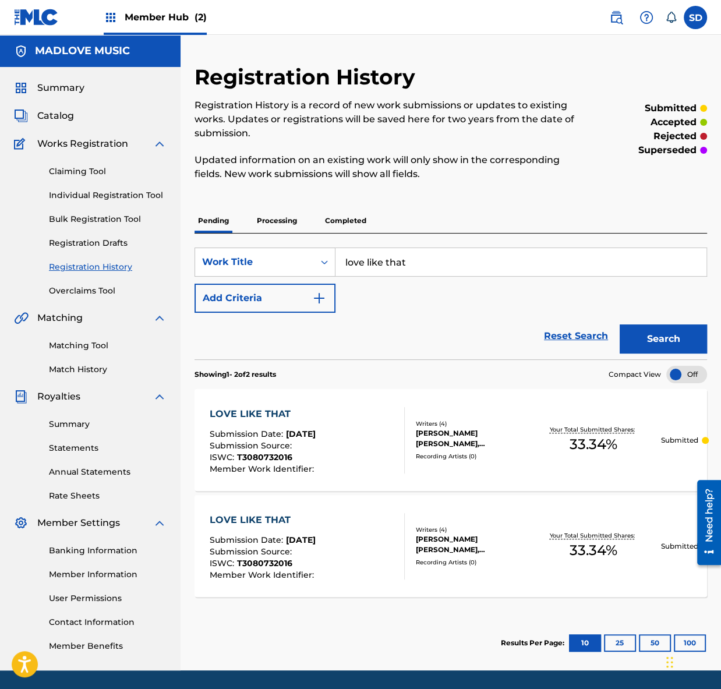
click at [298, 536] on span "[DATE]" at bounding box center [301, 540] width 30 height 10
